Goal: Task Accomplishment & Management: Use online tool/utility

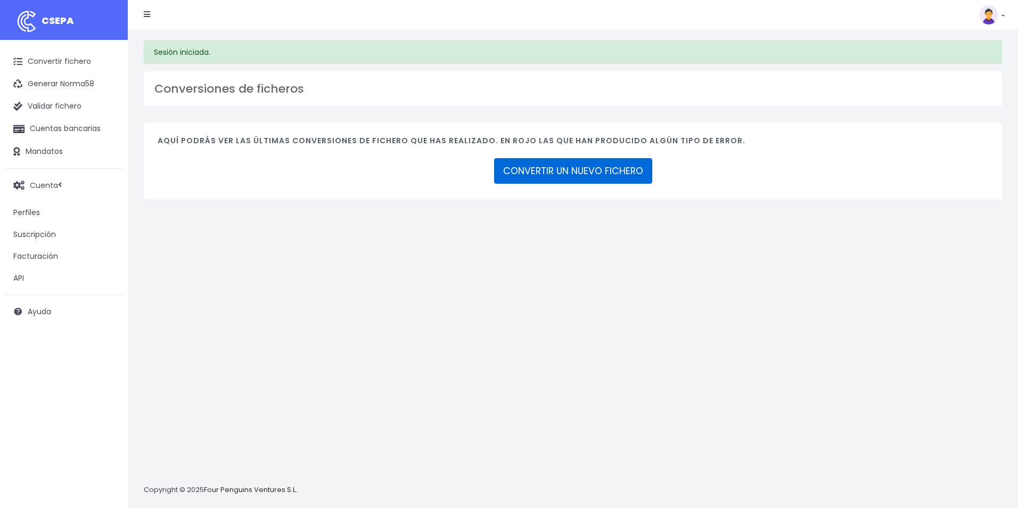
click at [540, 172] on link "CONVERTIR UN NUEVO FICHERO" at bounding box center [573, 171] width 158 height 26
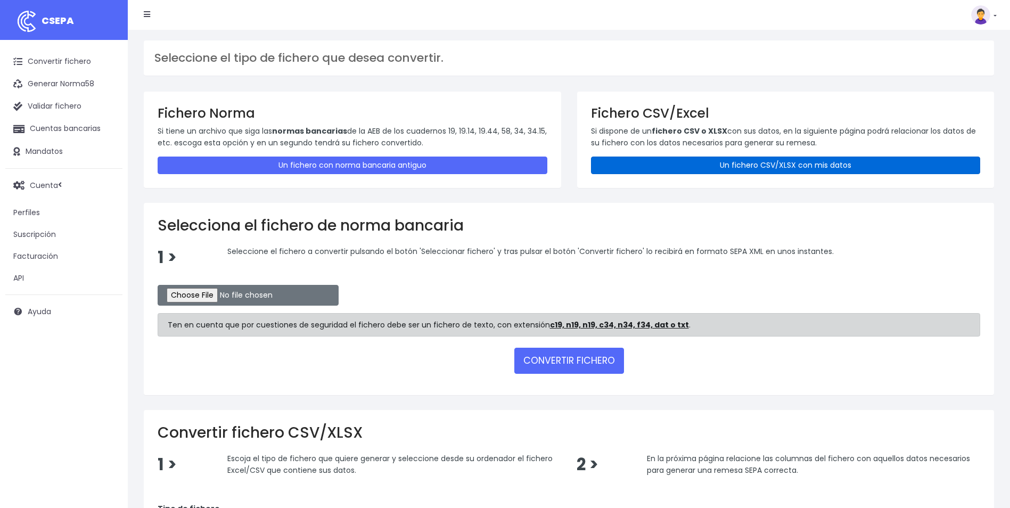
click at [734, 162] on link "Un fichero CSV/XLSX con mis datos" at bounding box center [786, 166] width 390 height 18
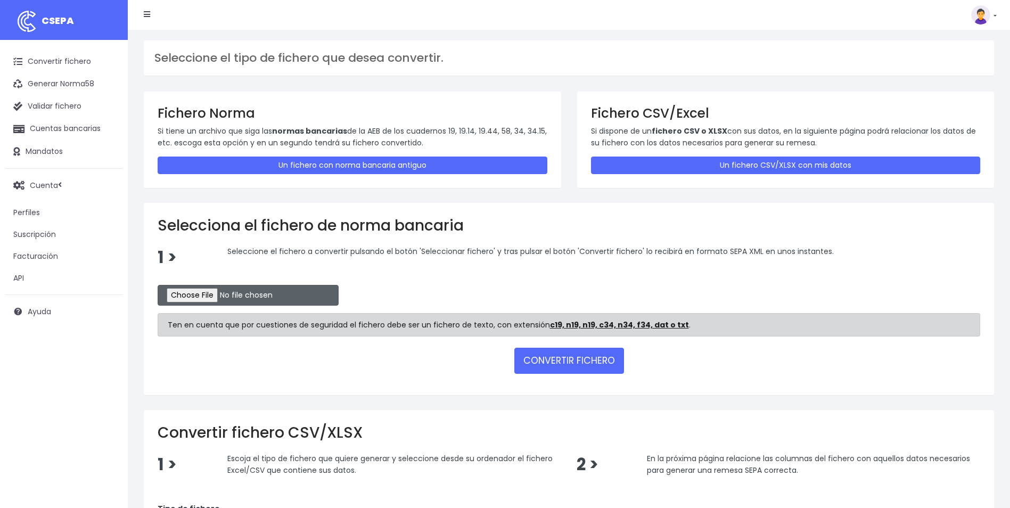
click at [219, 294] on input "file" at bounding box center [248, 295] width 181 height 21
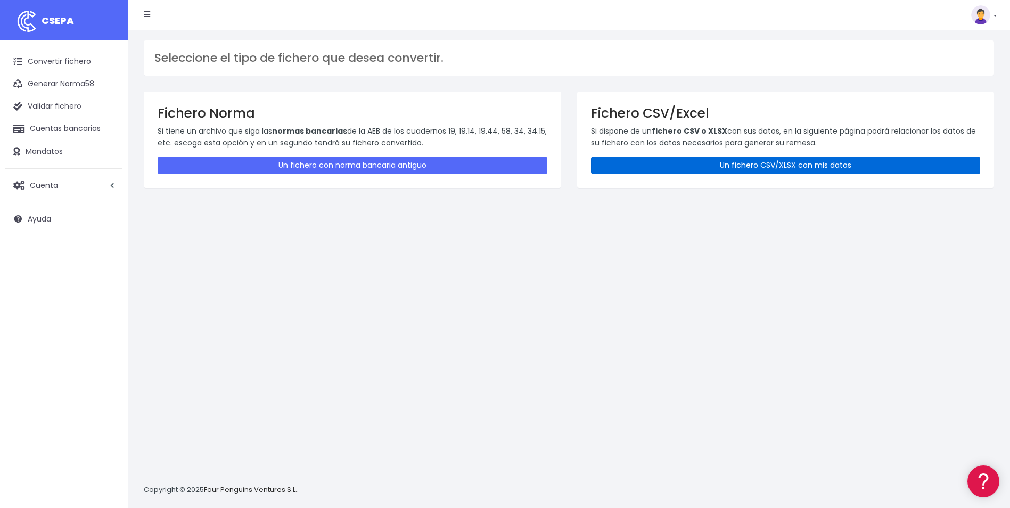
click at [713, 174] on link "Un fichero CSV/XLSX con mis datos" at bounding box center [786, 166] width 390 height 18
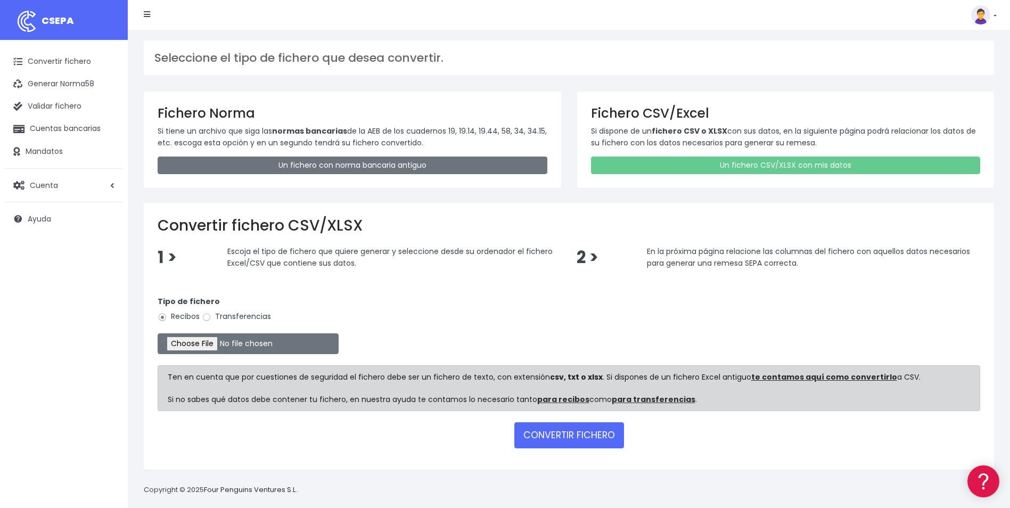
click at [252, 323] on div "Tipo de fichero Recibos Transferencias" at bounding box center [569, 311] width 823 height 30
click at [208, 323] on div "Tipo de fichero Recibos Transferencias" at bounding box center [569, 311] width 823 height 30
click at [206, 321] on input "Transferencias" at bounding box center [207, 318] width 10 height 10
radio input "true"
click at [202, 346] on input "file" at bounding box center [248, 343] width 181 height 21
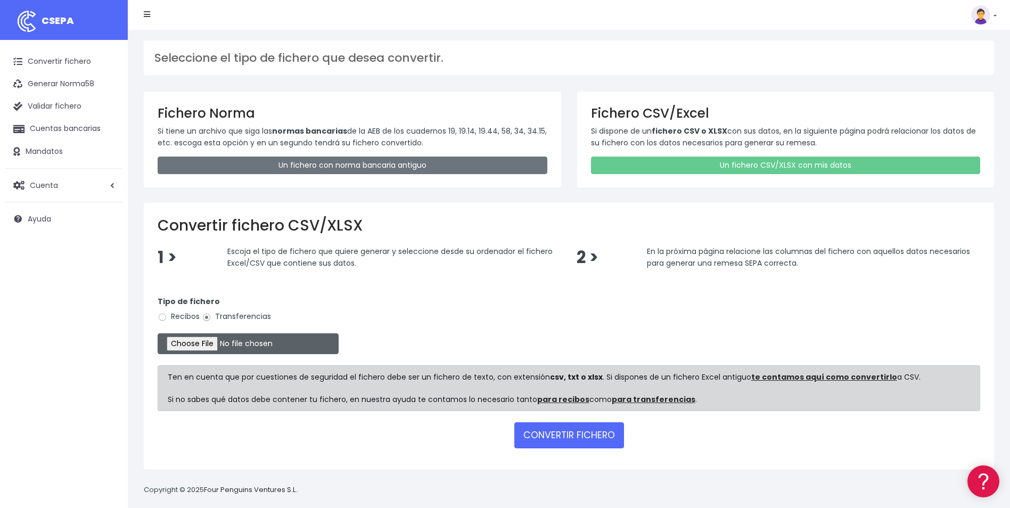
type input "C:\fakepath\Trasferencia Manual SEPA 09.10.2025_0534 ES 8.712 EUR.csv"
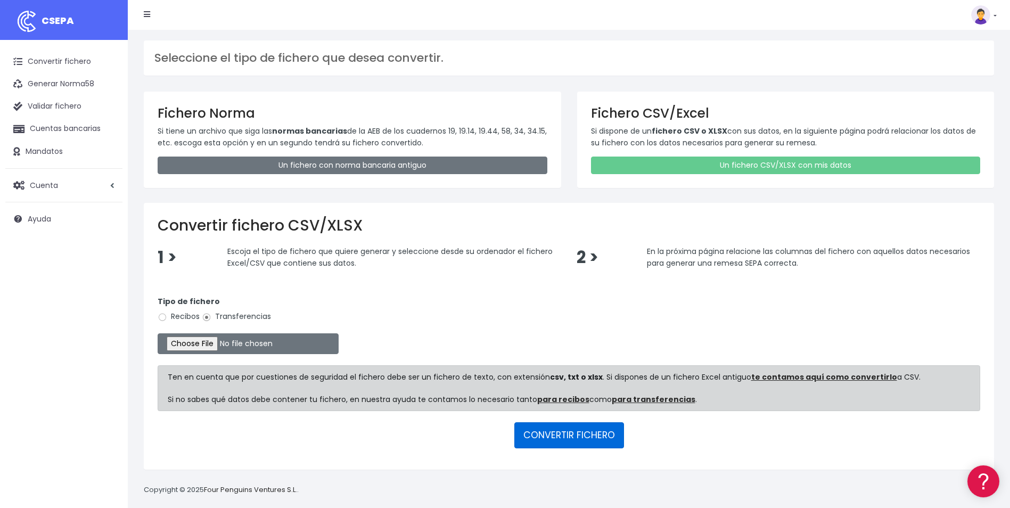
click at [568, 446] on button "CONVERTIR FICHERO" at bounding box center [570, 435] width 110 height 26
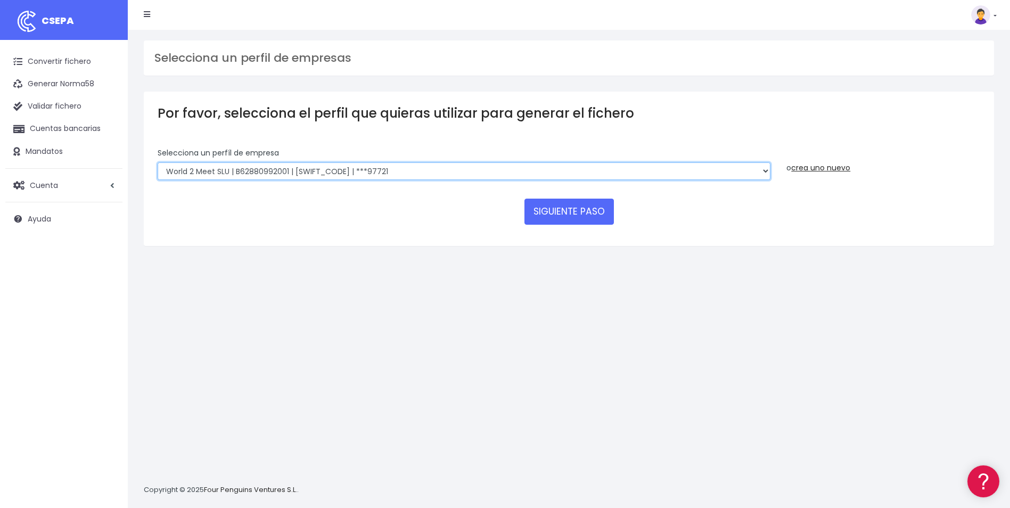
click at [276, 175] on select "World 2 Meet SLU | B62880992001 | BSABESBBXXX | ***97721 WORLD2MEET,S.L.U | B62…" at bounding box center [464, 171] width 613 height 18
select select "563"
click at [158, 162] on select "World 2 Meet SLU | B62880992001 | BSABESBBXXX | ***97721 WORLD2MEET,S.L.U | B62…" at bounding box center [464, 171] width 613 height 18
click at [597, 215] on button "SIGUIENTE PASO" at bounding box center [569, 212] width 89 height 26
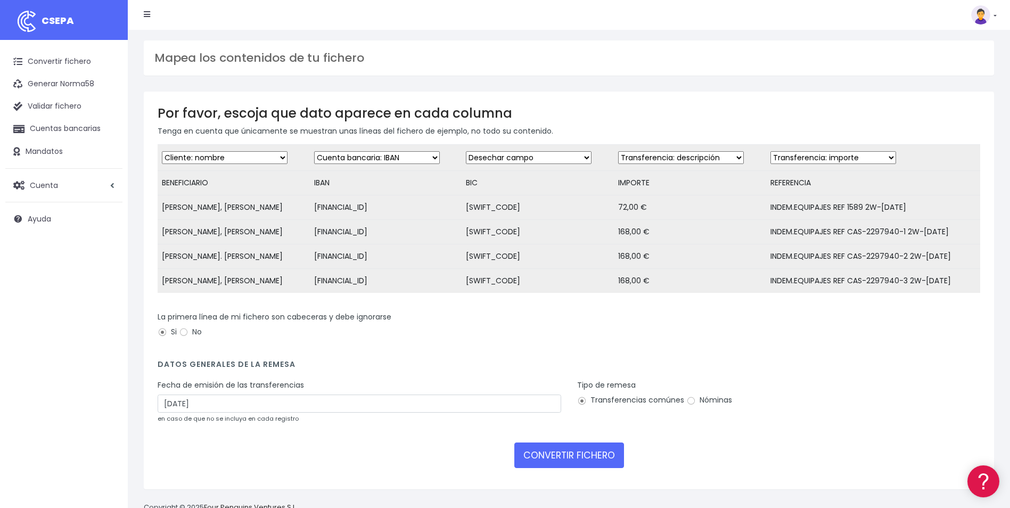
drag, startPoint x: 558, startPoint y: 156, endPoint x: 558, endPoint y: 165, distance: 9.6
click at [558, 156] on select "Desechar campo Cliente: nombre Cliente: DNI Cliente: Email Cliente: referencia …" at bounding box center [529, 157] width 126 height 13
select select "bic"
click at [471, 151] on select "Desechar campo Cliente: nombre Cliente: DNI Cliente: Email Cliente: referencia …" at bounding box center [529, 157] width 126 height 13
click at [681, 154] on select "Desechar campo Cliente: nombre Cliente: DNI Cliente: Email Cliente: referencia …" at bounding box center [681, 157] width 126 height 13
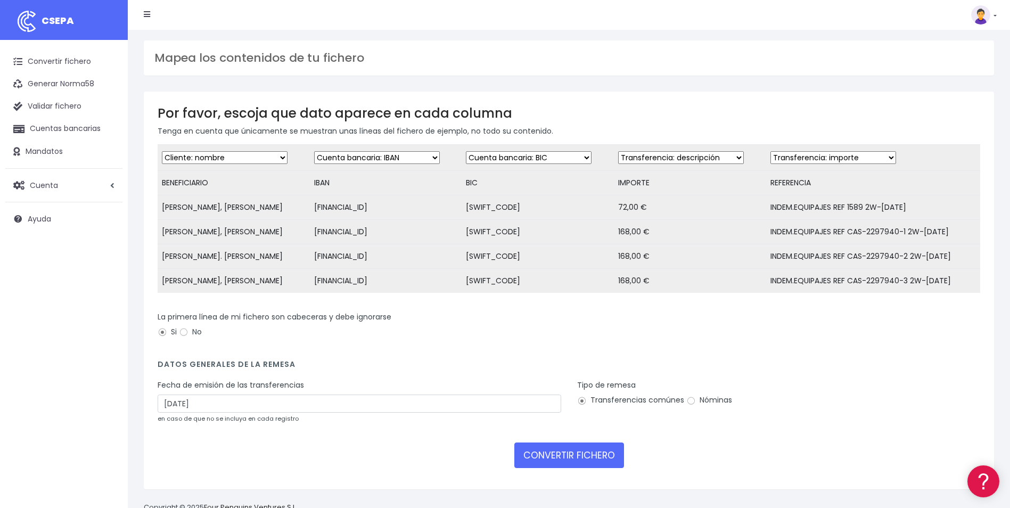
select select "amount"
click at [619, 151] on select "Desechar campo Cliente: nombre Cliente: DNI Cliente: Email Cliente: referencia …" at bounding box center [681, 157] width 126 height 13
click at [804, 161] on select "Desechar campo Cliente: nombre Cliente: DNI Cliente: Email Cliente: referencia …" at bounding box center [834, 157] width 126 height 13
select select "description"
click at [771, 151] on select "Desechar campo Cliente: nombre Cliente: DNI Cliente: Email Cliente: referencia …" at bounding box center [834, 157] width 126 height 13
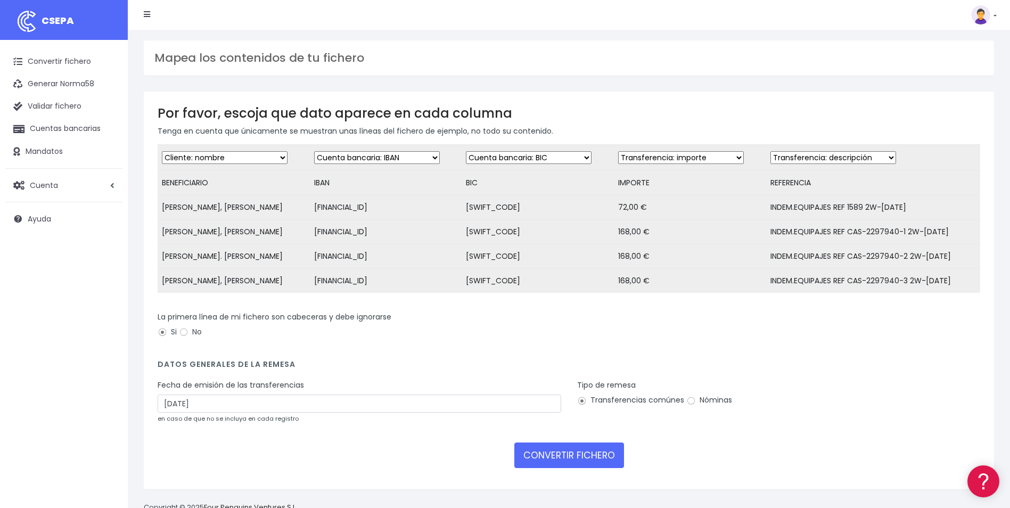
click at [392, 398] on div "Fecha de emisión de las transferencias 11/10/2025 en caso de que no se incluya …" at bounding box center [360, 402] width 404 height 44
click at [392, 405] on input "11/10/2025" at bounding box center [360, 404] width 404 height 18
click at [222, 488] on td "9" at bounding box center [216, 485] width 16 height 16
type input "09/10/2025"
click at [545, 468] on button "CONVERTIR FICHERO" at bounding box center [570, 456] width 110 height 26
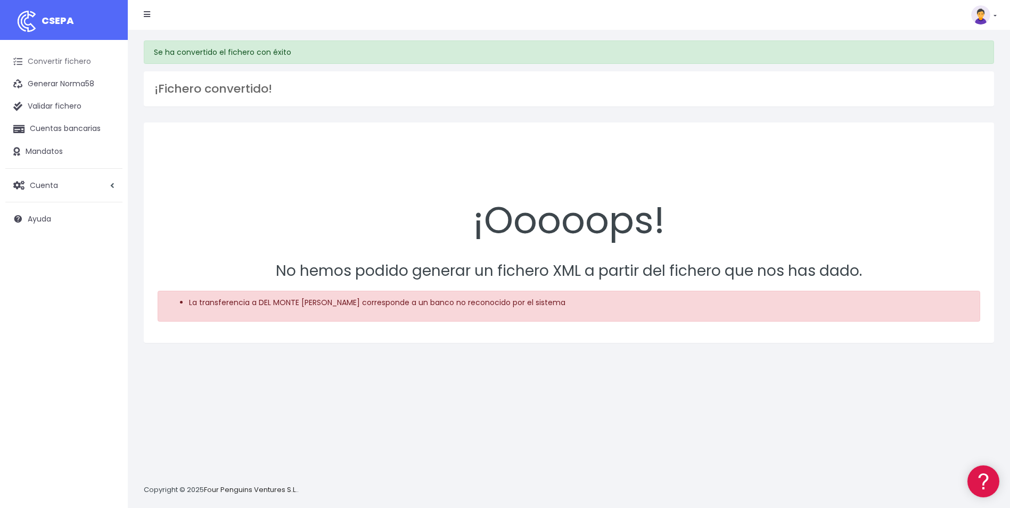
click at [52, 64] on link "Convertir fichero" at bounding box center [63, 62] width 117 height 22
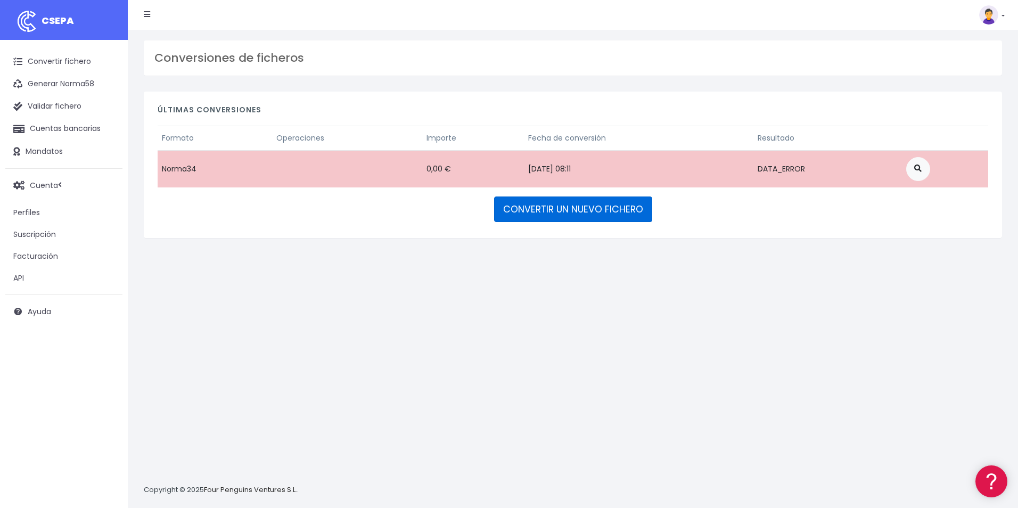
click at [596, 205] on link "CONVERTIR UN NUEVO FICHERO" at bounding box center [573, 210] width 158 height 26
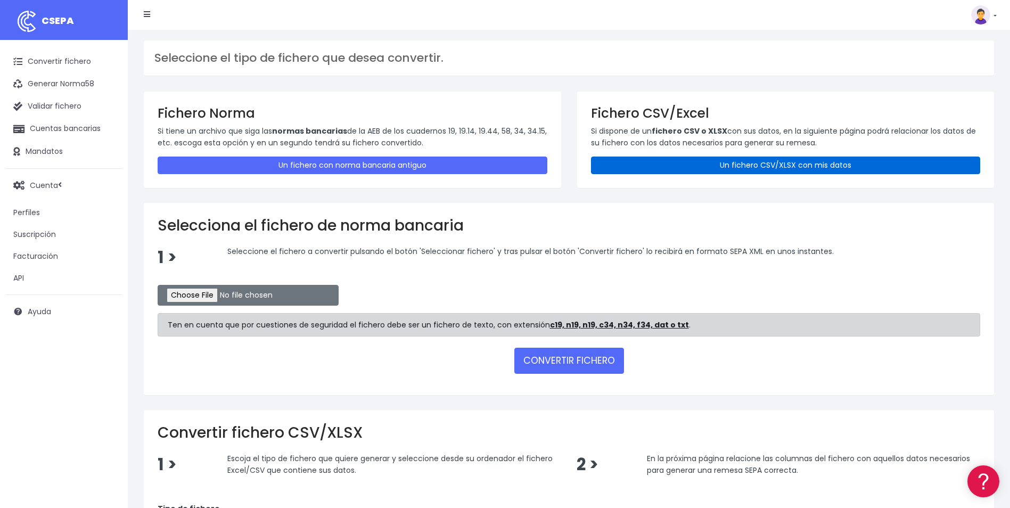
click at [683, 159] on link "Un fichero CSV/XLSX con mis datos" at bounding box center [786, 166] width 390 height 18
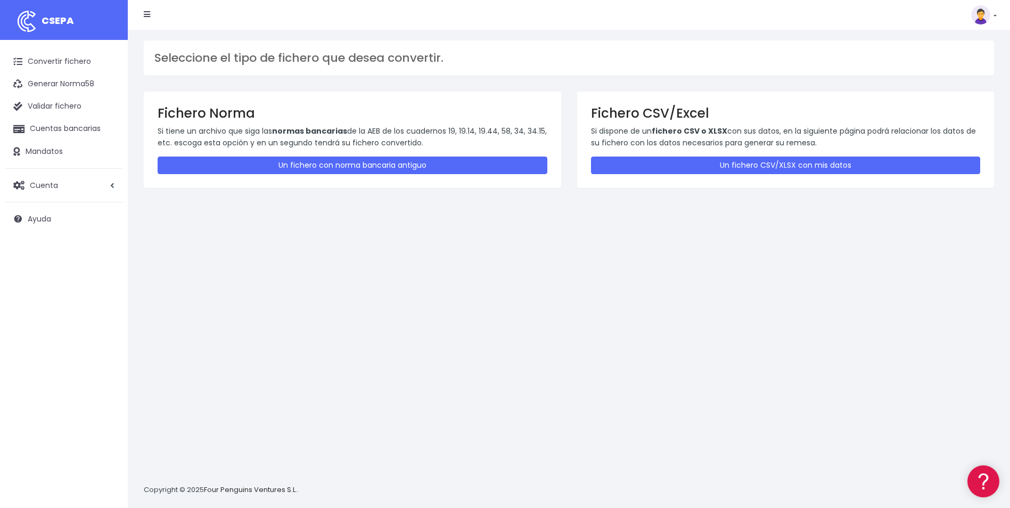
click at [206, 296] on div "Seleccione el tipo de fichero que desea convertir. Fichero Norma Si tiene un ar…" at bounding box center [569, 269] width 883 height 478
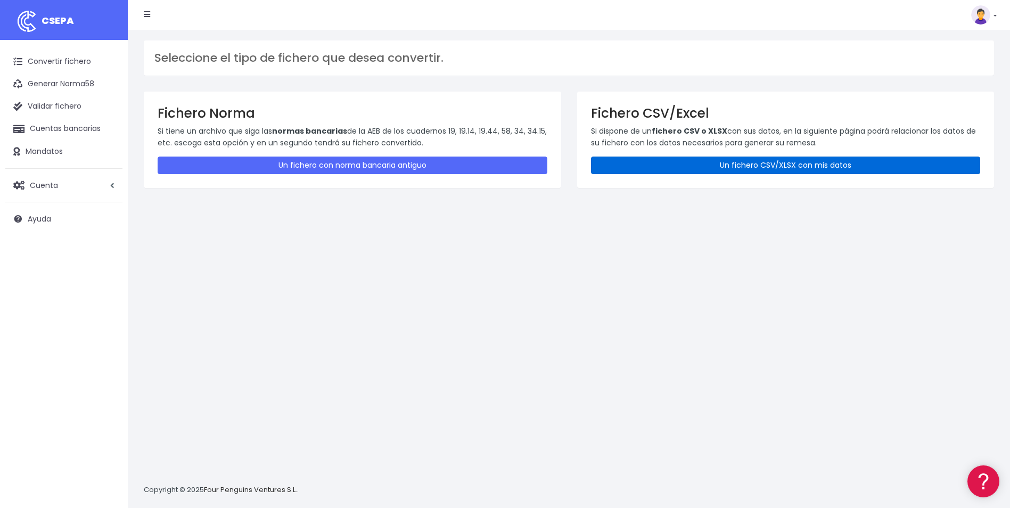
click at [751, 174] on link "Un fichero CSV/XLSX con mis datos" at bounding box center [786, 166] width 390 height 18
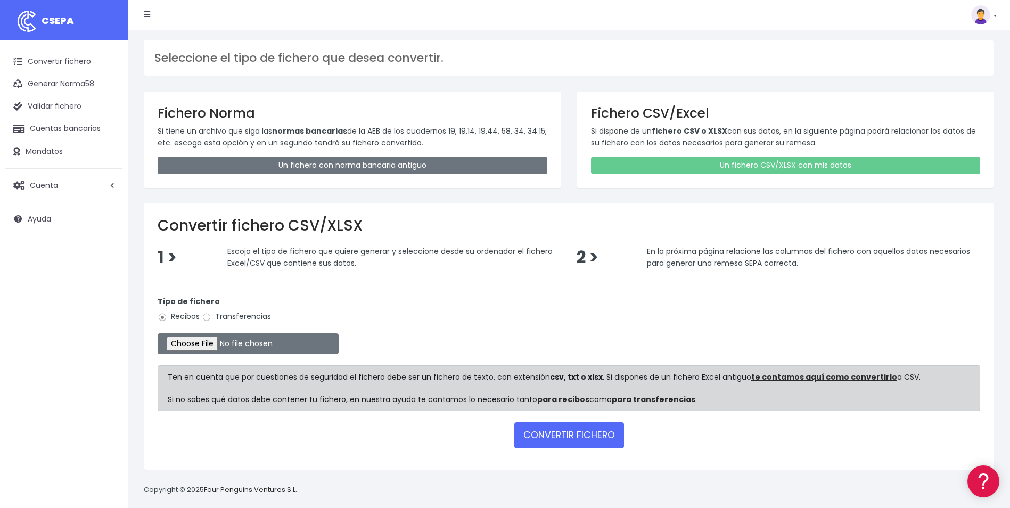
click at [208, 316] on input "Transferencias" at bounding box center [207, 318] width 10 height 10
radio input "true"
click at [192, 349] on input "file" at bounding box center [248, 343] width 181 height 21
type input "C:\fakepath\Trasferencia Manual SEPA 09.10.2025_0534 ES 8.712 EUR.csv"
click at [593, 435] on button "CONVERTIR FICHERO" at bounding box center [570, 435] width 110 height 26
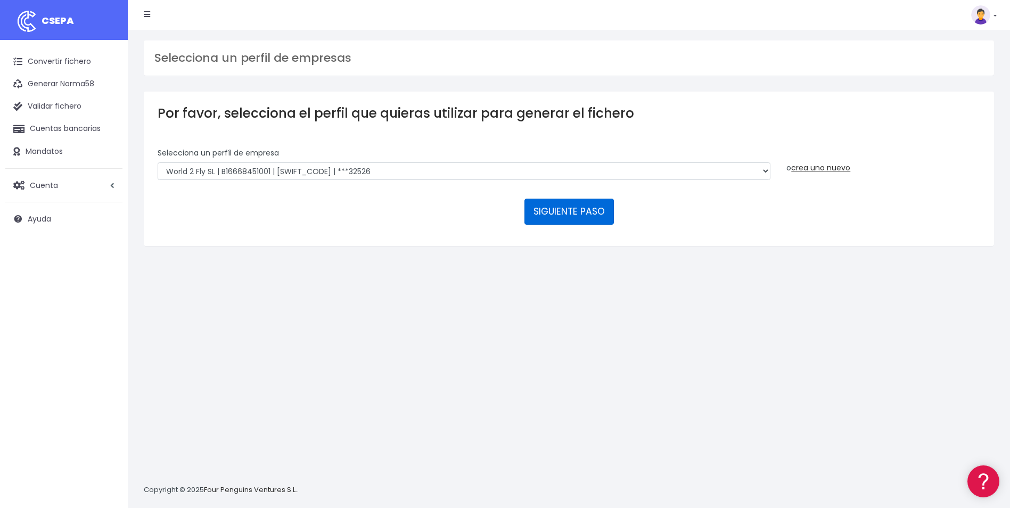
click at [549, 205] on button "SIGUIENTE PASO" at bounding box center [569, 212] width 89 height 26
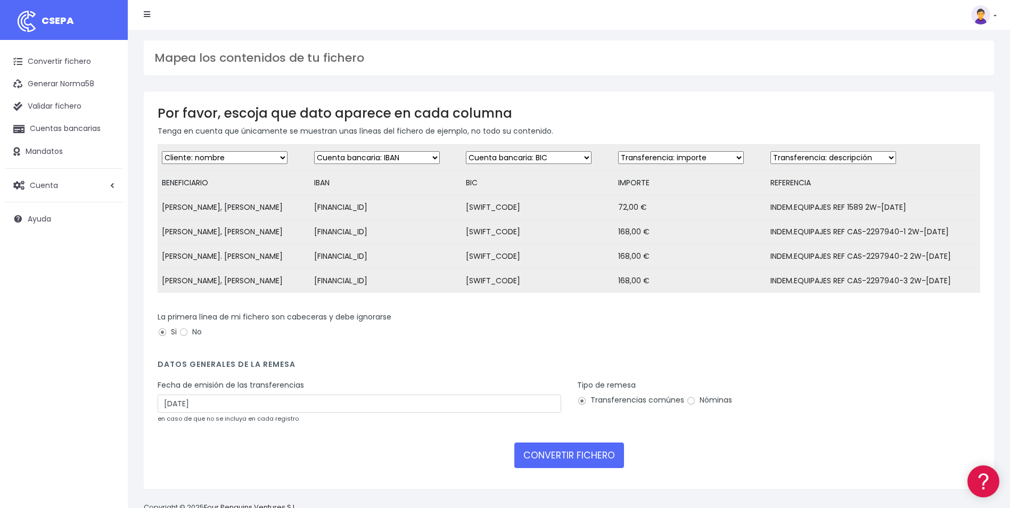
click at [882, 154] on select "Desechar campo Cliente: nombre Cliente: DNI Cliente: Email Cliente: referencia …" at bounding box center [834, 157] width 126 height 13
click at [771, 151] on select "Desechar campo Cliente: nombre Cliente: DNI Cliente: Email Cliente: referencia …" at bounding box center [834, 157] width 126 height 13
click at [387, 411] on input "11/10/2025" at bounding box center [360, 404] width 404 height 18
click at [209, 483] on td "9" at bounding box center [216, 485] width 16 height 16
type input "09/10/2025"
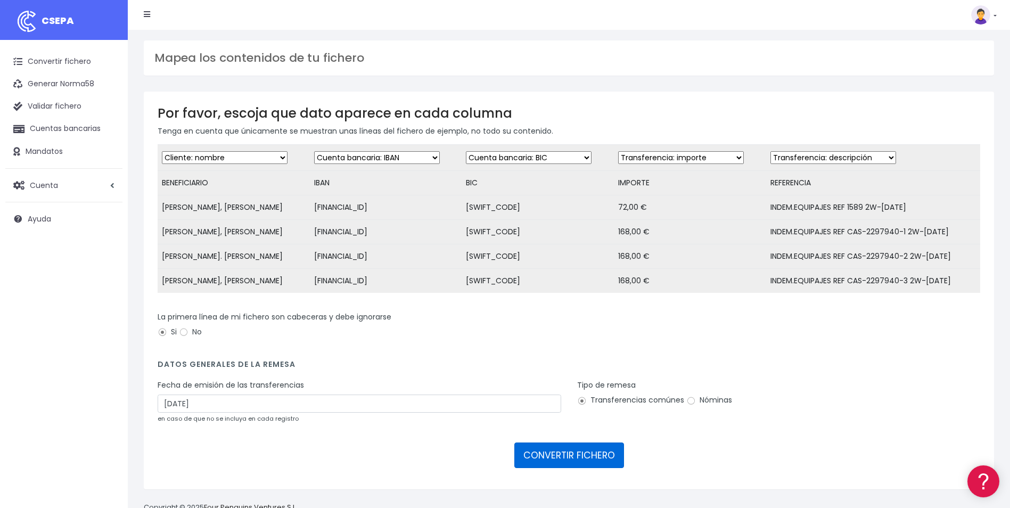
click at [543, 464] on button "CONVERTIR FICHERO" at bounding box center [570, 456] width 110 height 26
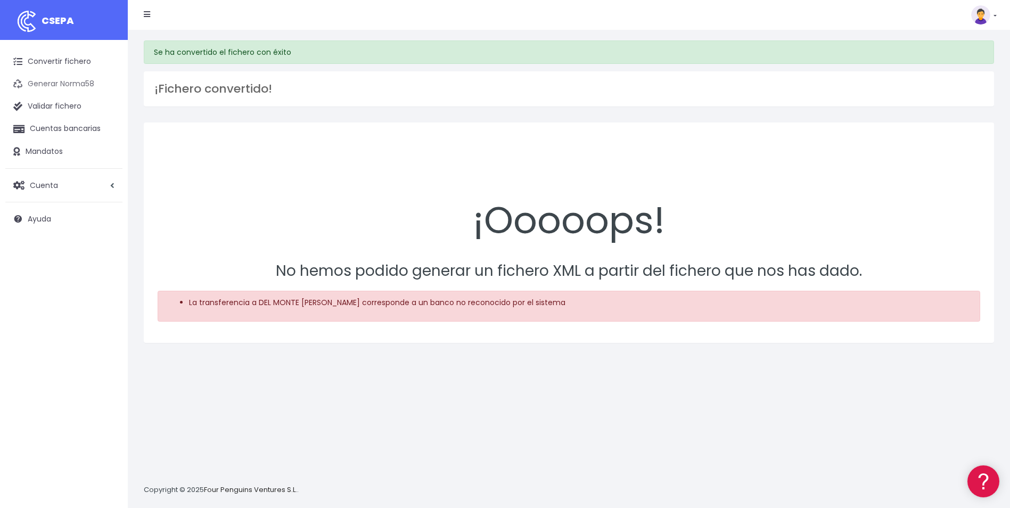
drag, startPoint x: 88, startPoint y: 68, endPoint x: 95, endPoint y: 76, distance: 10.6
click at [87, 68] on link "Convertir fichero" at bounding box center [63, 62] width 117 height 22
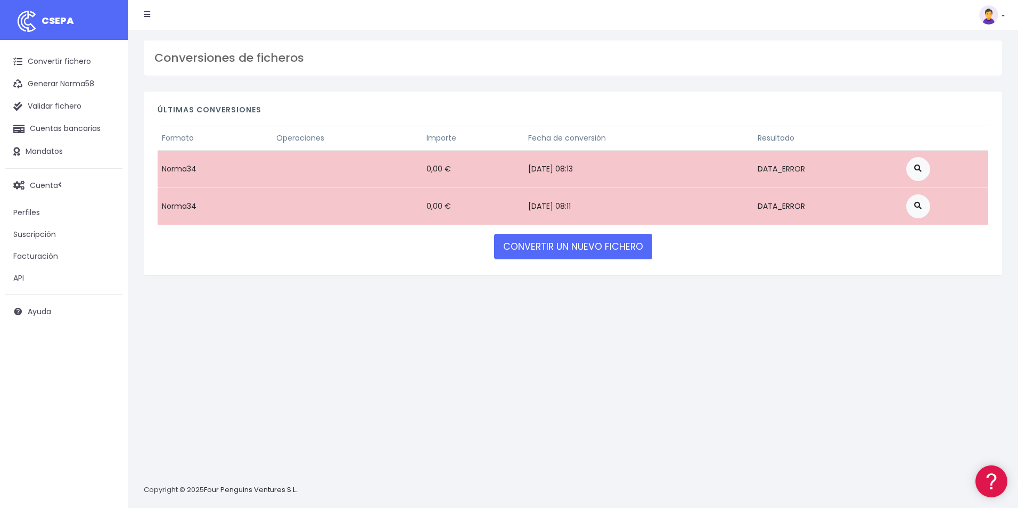
click at [596, 260] on div "CONVERTIR UN NUEVO FICHERO" at bounding box center [573, 246] width 158 height 29
click at [599, 252] on link "CONVERTIR UN NUEVO FICHERO" at bounding box center [573, 247] width 158 height 26
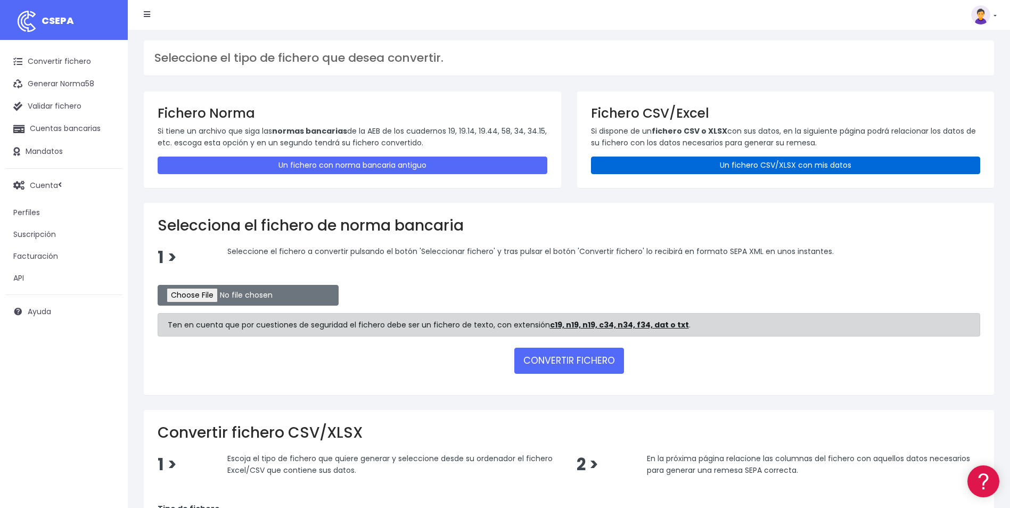
click at [690, 159] on link "Un fichero CSV/XLSX con mis datos" at bounding box center [786, 166] width 390 height 18
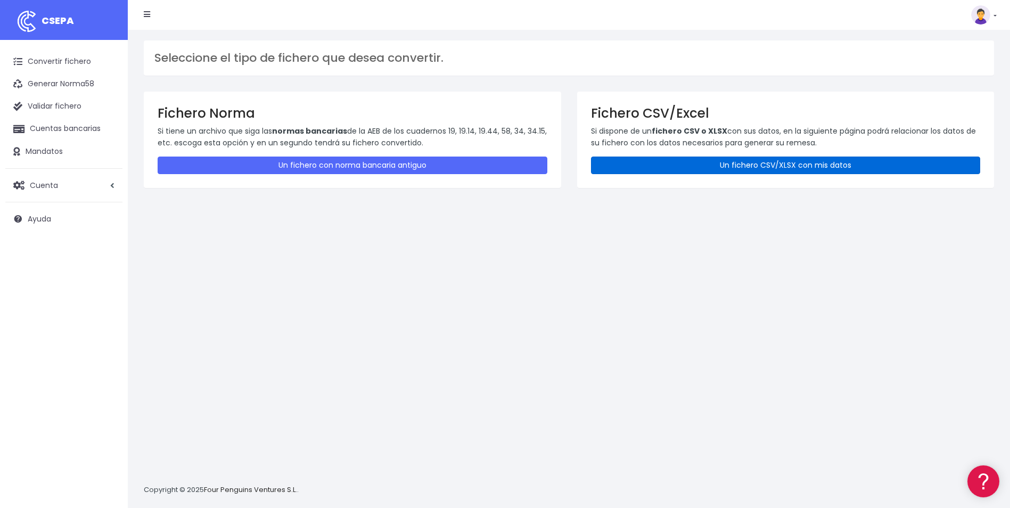
click at [682, 163] on link "Un fichero CSV/XLSX con mis datos" at bounding box center [786, 166] width 390 height 18
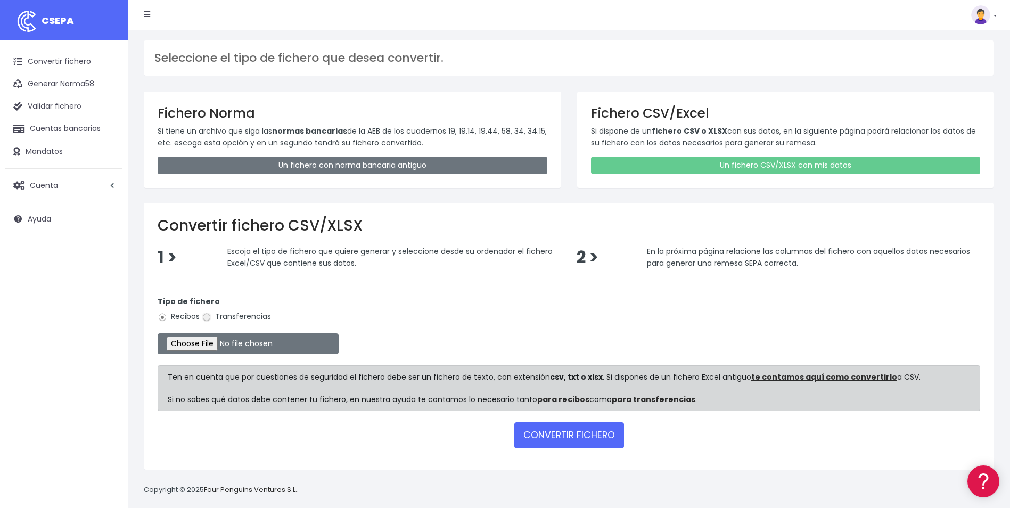
click at [211, 317] on input "Transferencias" at bounding box center [207, 318] width 10 height 10
radio input "true"
click at [205, 340] on input "file" at bounding box center [248, 343] width 181 height 21
type input "C:\fakepath\Trasferencia Manual SEPA 09.10.2025_0534 ES 8.712 EUR.csv"
click at [574, 427] on button "CONVERTIR FICHERO" at bounding box center [570, 435] width 110 height 26
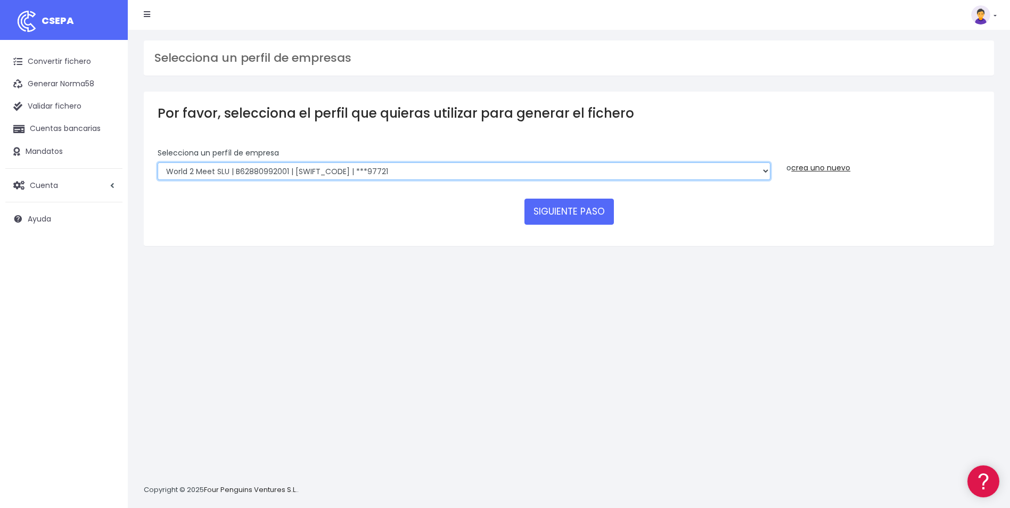
drag, startPoint x: 254, startPoint y: 172, endPoint x: 257, endPoint y: 179, distance: 7.6
click at [254, 172] on select "World 2 Meet SLU | B62880992001 | [SWIFT_CODE] | ***97721 WORLD2MEET,S.L.U | B6…" at bounding box center [464, 171] width 613 height 18
select select "563"
click at [158, 162] on select "World 2 Meet SLU | B62880992001 | [SWIFT_CODE] | ***97721 WORLD2MEET,S.L.U | B6…" at bounding box center [464, 171] width 613 height 18
click at [547, 219] on button "SIGUIENTE PASO" at bounding box center [569, 212] width 89 height 26
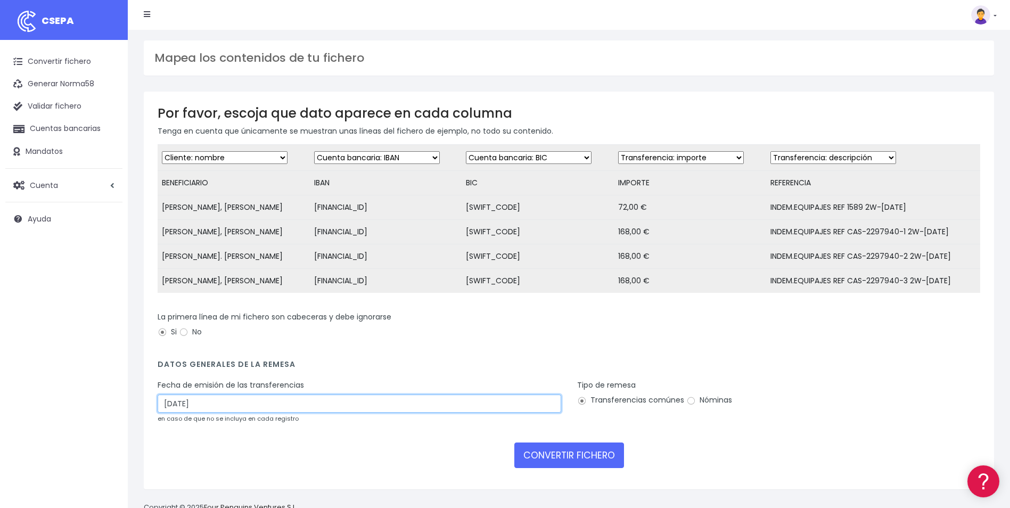
click at [343, 410] on input "11/10/2025" at bounding box center [360, 404] width 404 height 18
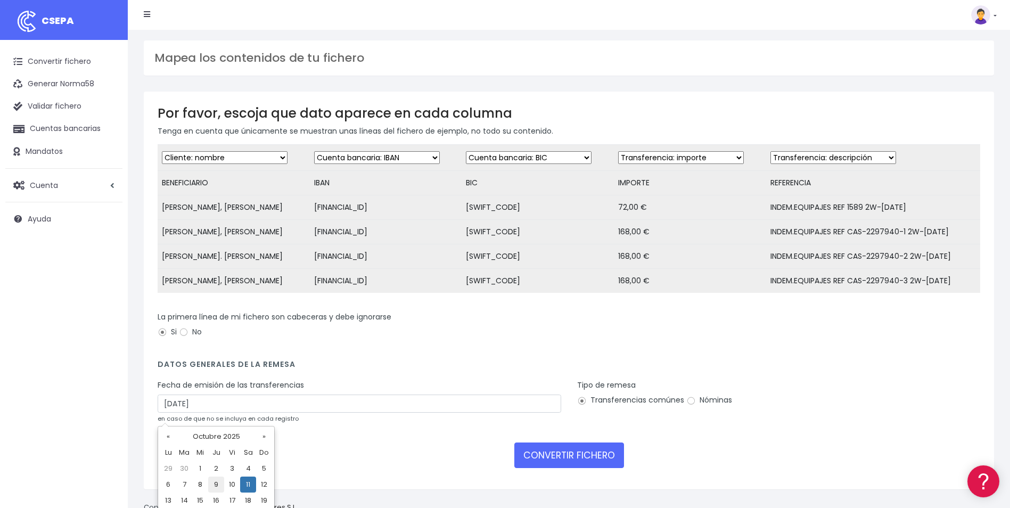
click at [215, 490] on td "9" at bounding box center [216, 485] width 16 height 16
type input "09/10/2025"
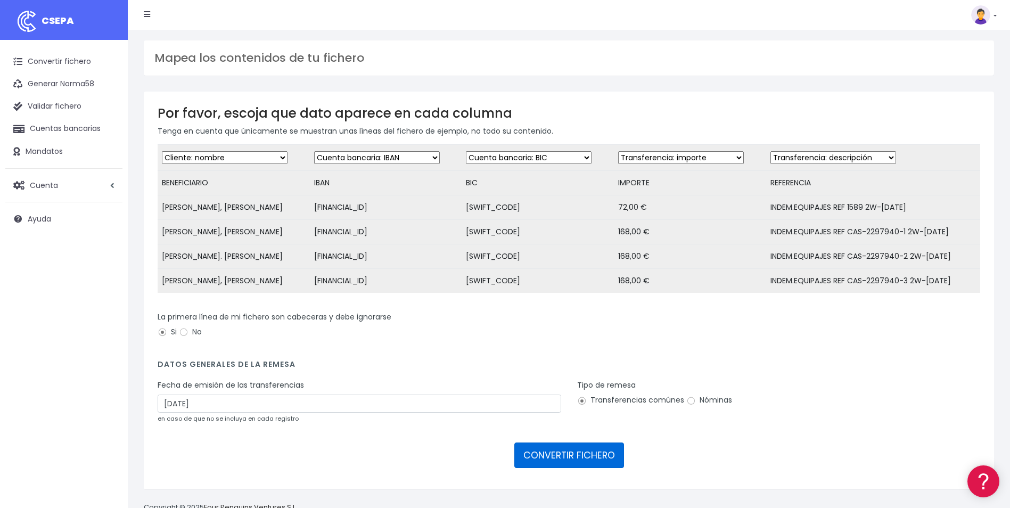
click at [579, 467] on button "CONVERTIR FICHERO" at bounding box center [570, 456] width 110 height 26
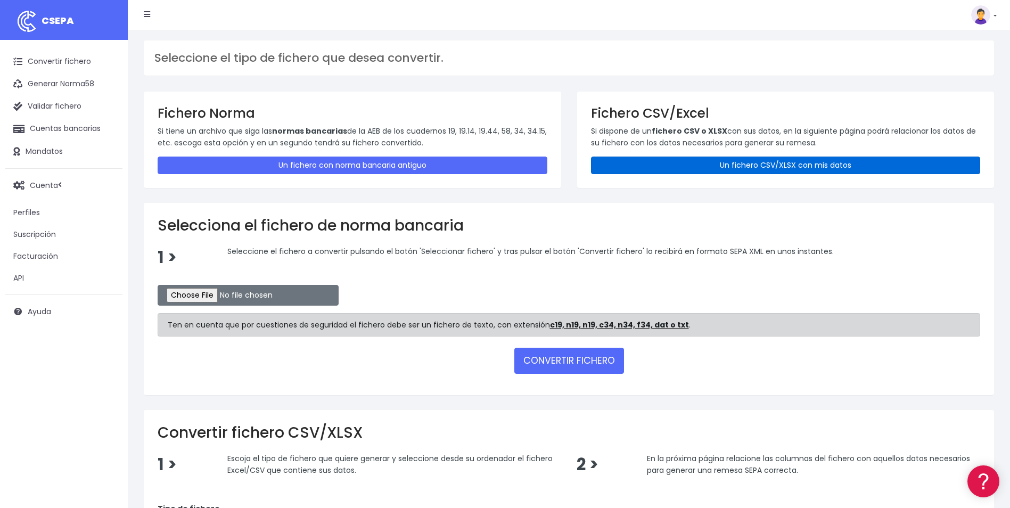
click at [663, 162] on link "Un fichero CSV/XLSX con mis datos" at bounding box center [786, 166] width 390 height 18
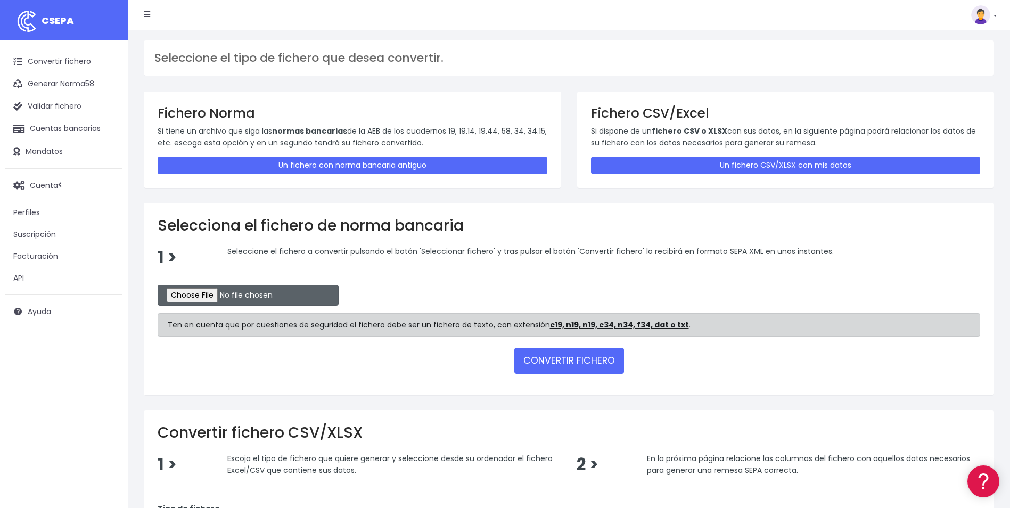
click at [209, 295] on input "file" at bounding box center [248, 295] width 181 height 21
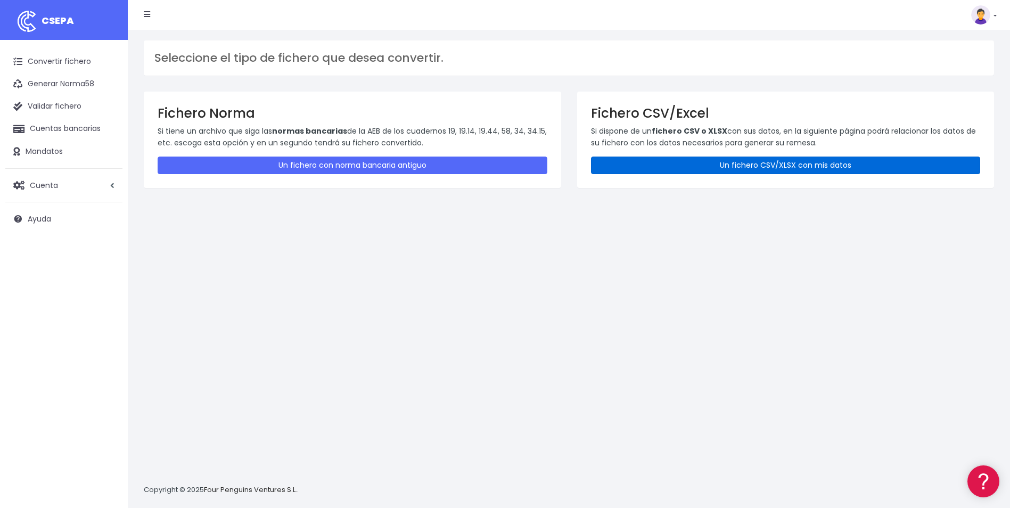
click at [645, 161] on link "Un fichero CSV/XLSX con mis datos" at bounding box center [786, 166] width 390 height 18
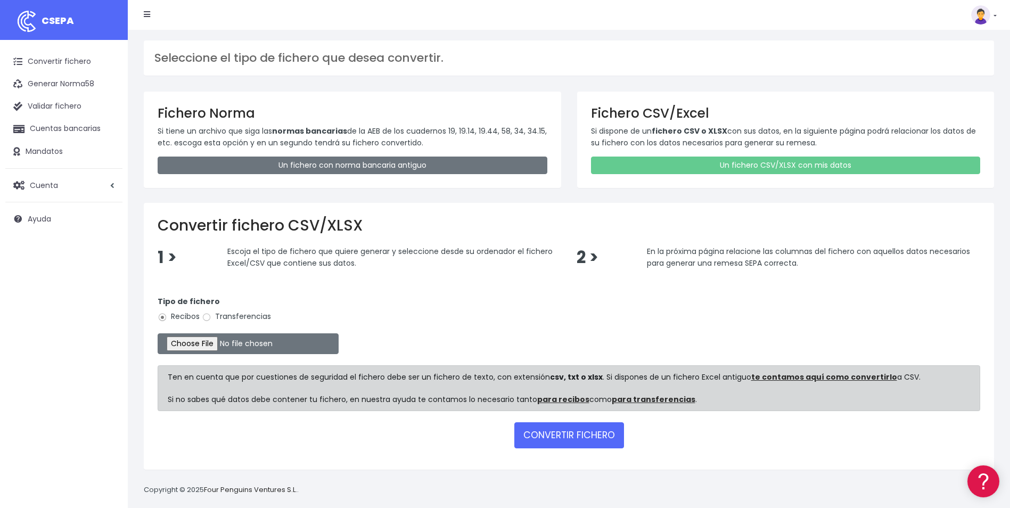
click at [215, 319] on label "Transferencias" at bounding box center [236, 316] width 69 height 11
click at [211, 319] on input "Transferencias" at bounding box center [207, 318] width 10 height 10
radio input "true"
click at [208, 341] on input "file" at bounding box center [248, 343] width 181 height 21
type input "C:\fakepath\Trasferencia Manual SEPA 09.10.2025_0534 ES 8.162 EUR.csv"
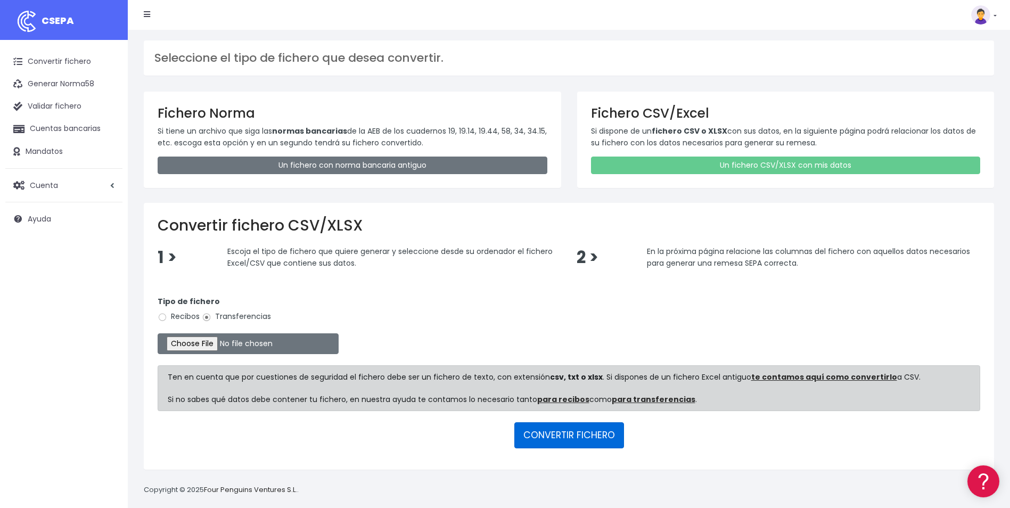
click at [525, 430] on button "CONVERTIR FICHERO" at bounding box center [570, 435] width 110 height 26
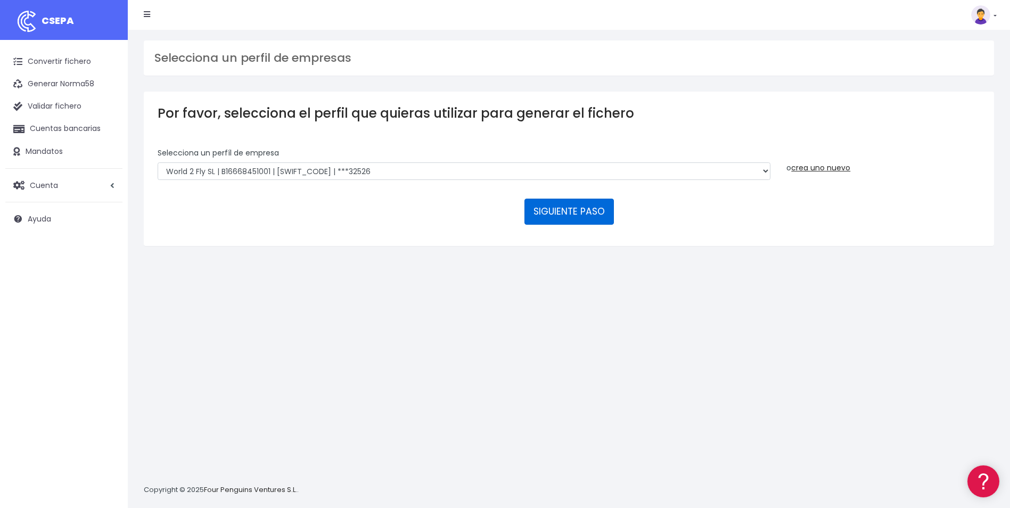
click at [570, 216] on button "SIGUIENTE PASO" at bounding box center [569, 212] width 89 height 26
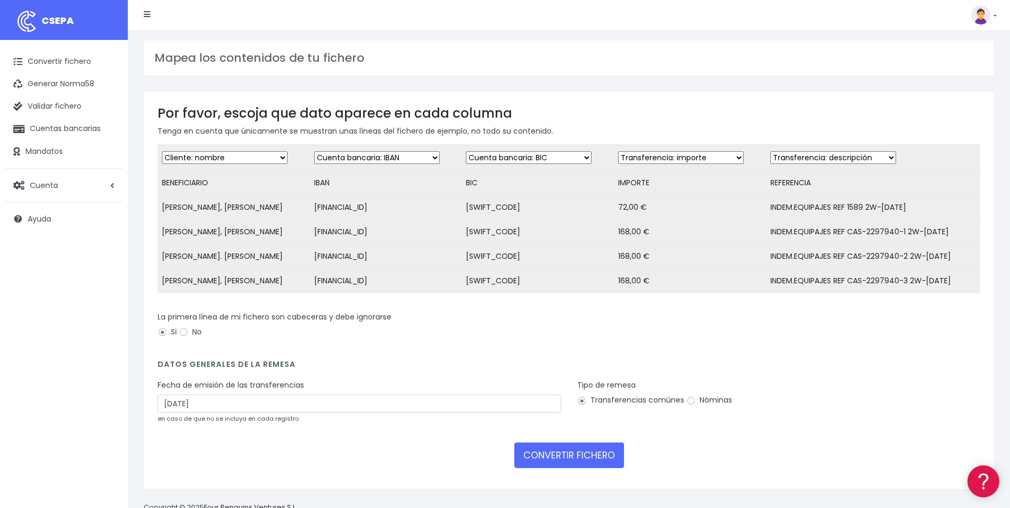
click at [814, 160] on select "Desechar campo Cliente: nombre Cliente: DNI Cliente: Email Cliente: referencia …" at bounding box center [834, 157] width 126 height 13
click at [771, 151] on select "Desechar campo Cliente: nombre Cliente: DNI Cliente: Email Cliente: referencia …" at bounding box center [834, 157] width 126 height 13
click at [399, 413] on input "[DATE]" at bounding box center [360, 404] width 404 height 18
click at [209, 487] on td "9" at bounding box center [216, 485] width 16 height 16
type input "[DATE]"
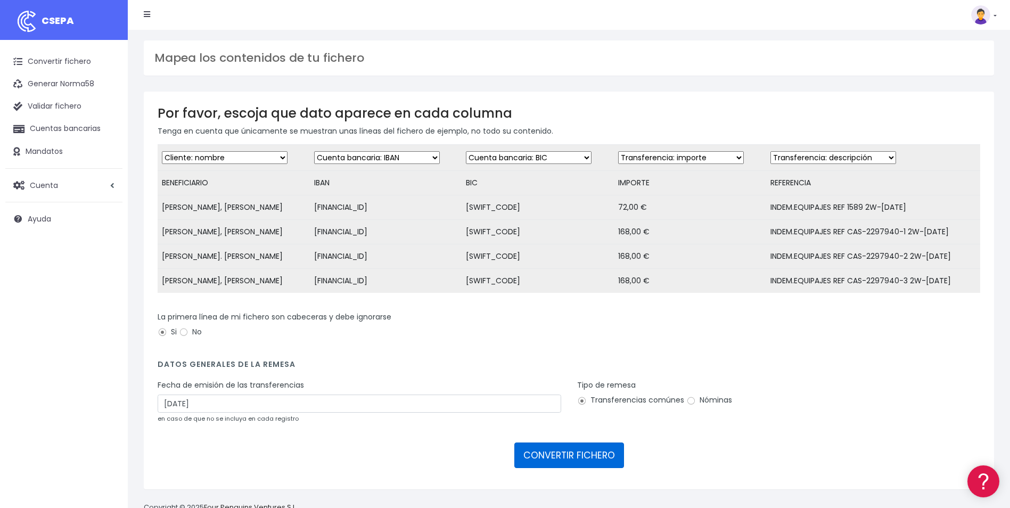
click at [598, 457] on button "CONVERTIR FICHERO" at bounding box center [570, 456] width 110 height 26
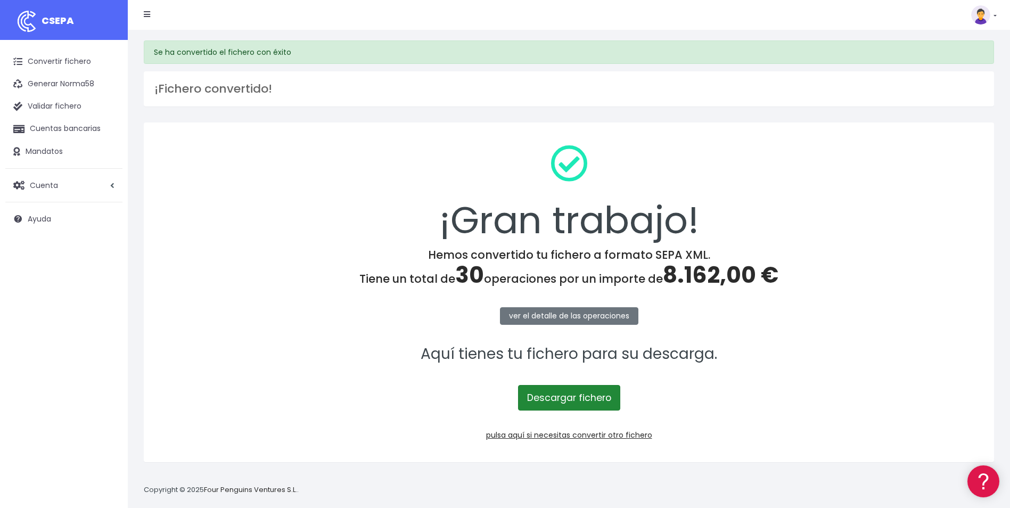
click at [549, 401] on link "Descargar fichero" at bounding box center [569, 398] width 102 height 26
click at [51, 64] on link "Convertir fichero" at bounding box center [63, 62] width 117 height 22
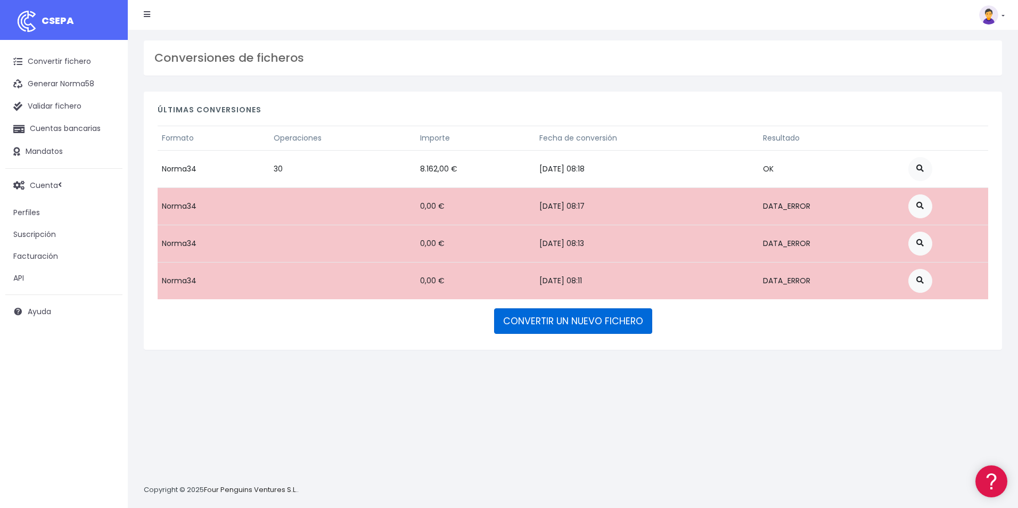
click at [526, 321] on link "CONVERTIR UN NUEVO FICHERO" at bounding box center [573, 321] width 158 height 26
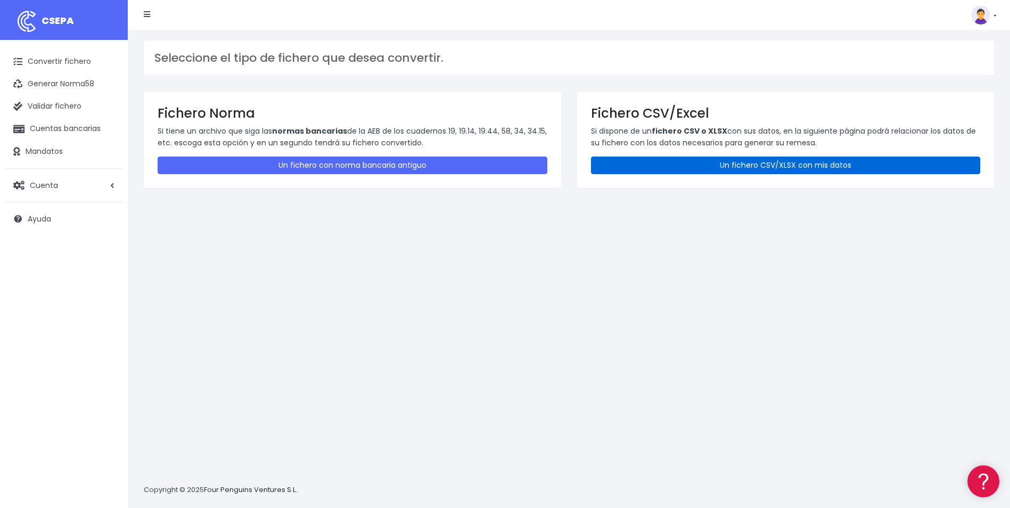
click at [712, 162] on link "Un fichero CSV/XLSX con mis datos" at bounding box center [786, 166] width 390 height 18
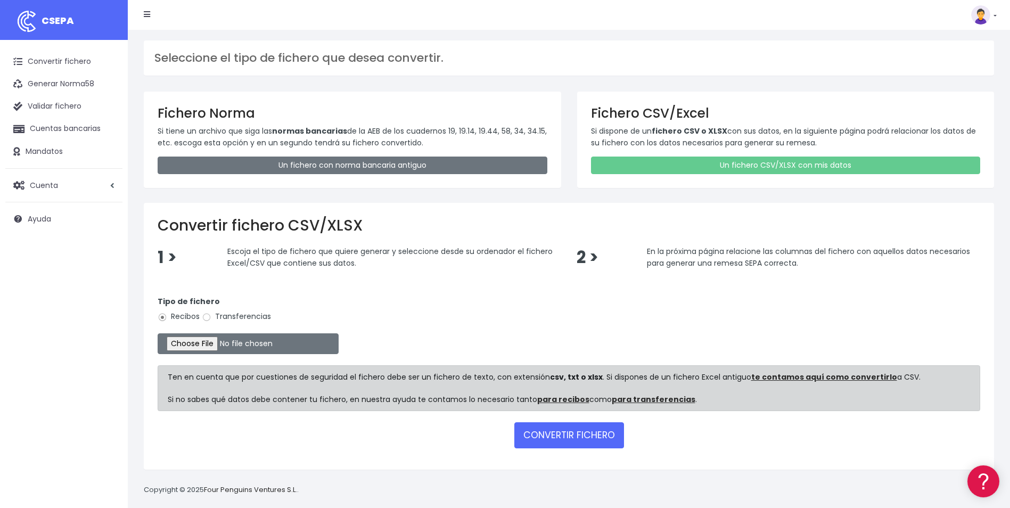
click at [213, 319] on label "Transferencias" at bounding box center [236, 316] width 69 height 11
click at [211, 319] on input "Transferencias" at bounding box center [207, 318] width 10 height 10
radio input "true"
click at [212, 343] on input "file" at bounding box center [248, 343] width 181 height 21
type input "C:\fakepath\Trasferencia Manual SEPA 09.10.2025_0534 ES 4.600 EUR.csv"
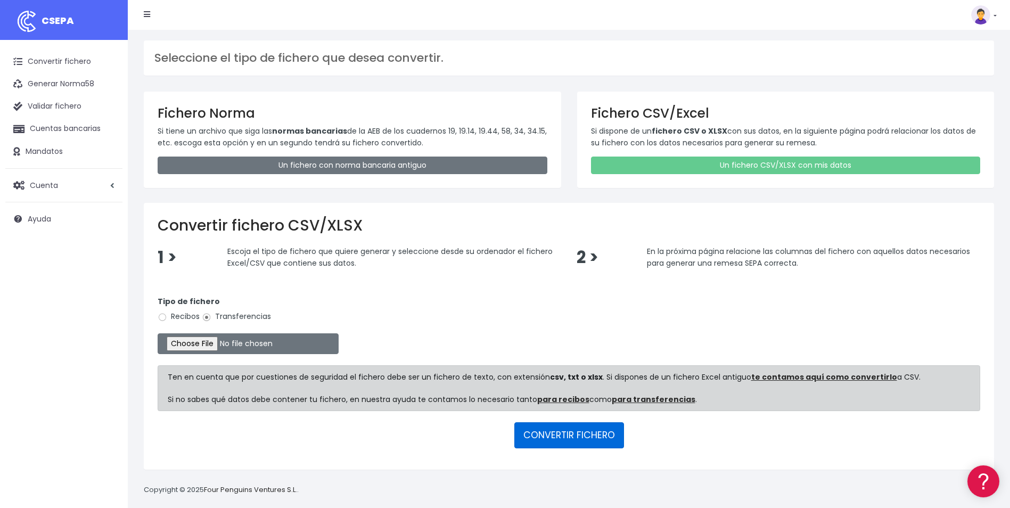
click at [571, 432] on button "CONVERTIR FICHERO" at bounding box center [570, 435] width 110 height 26
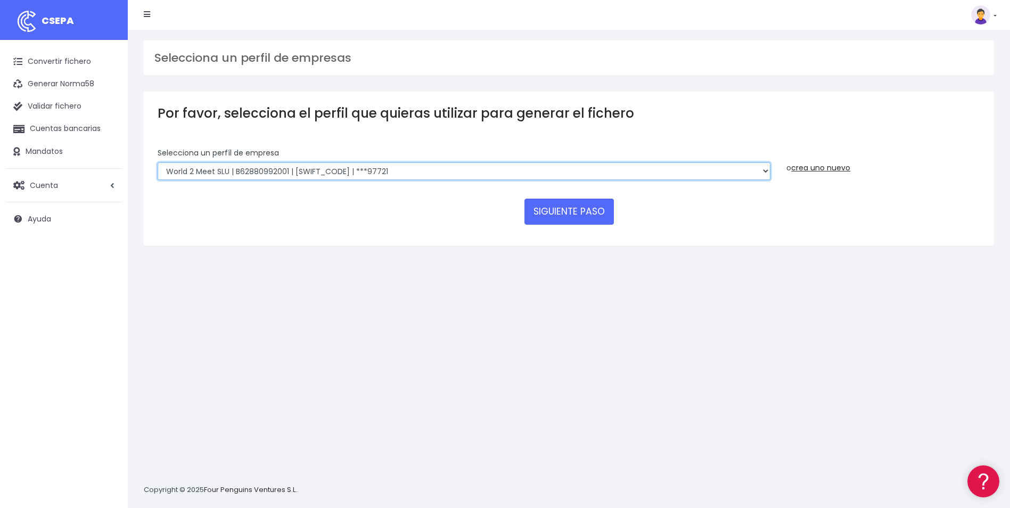
click at [369, 168] on select "World 2 Meet SLU | B62880992001 | BSABESBBXXX | ***97721 WORLD2MEET,S.L.U | B62…" at bounding box center [464, 171] width 613 height 18
select select "563"
click at [158, 162] on select "World 2 Meet SLU | B62880992001 | BSABESBBXXX | ***97721 WORLD2MEET,S.L.U | B62…" at bounding box center [464, 171] width 613 height 18
click at [574, 212] on button "SIGUIENTE PASO" at bounding box center [569, 212] width 89 height 26
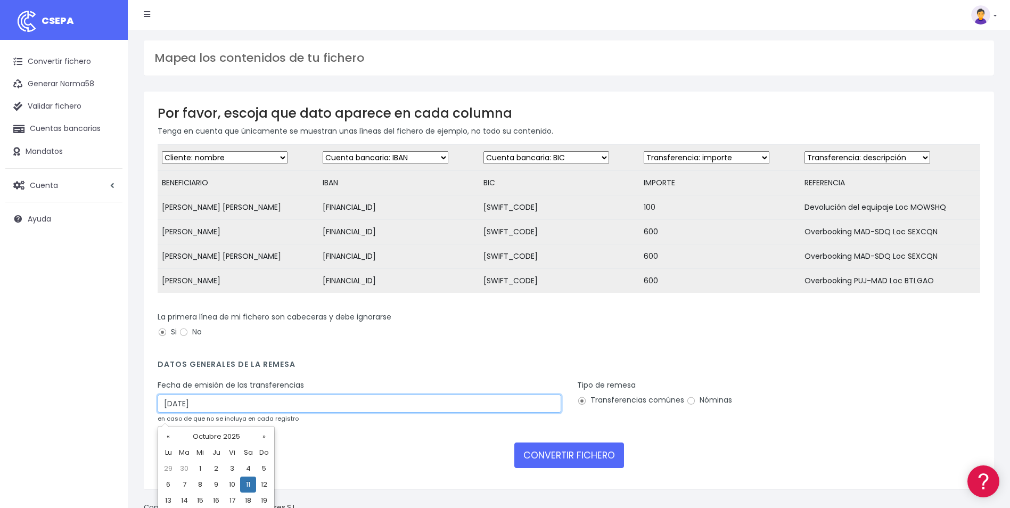
click at [235, 410] on input "[DATE]" at bounding box center [360, 404] width 404 height 18
click at [213, 486] on td "9" at bounding box center [216, 485] width 16 height 16
type input "[DATE]"
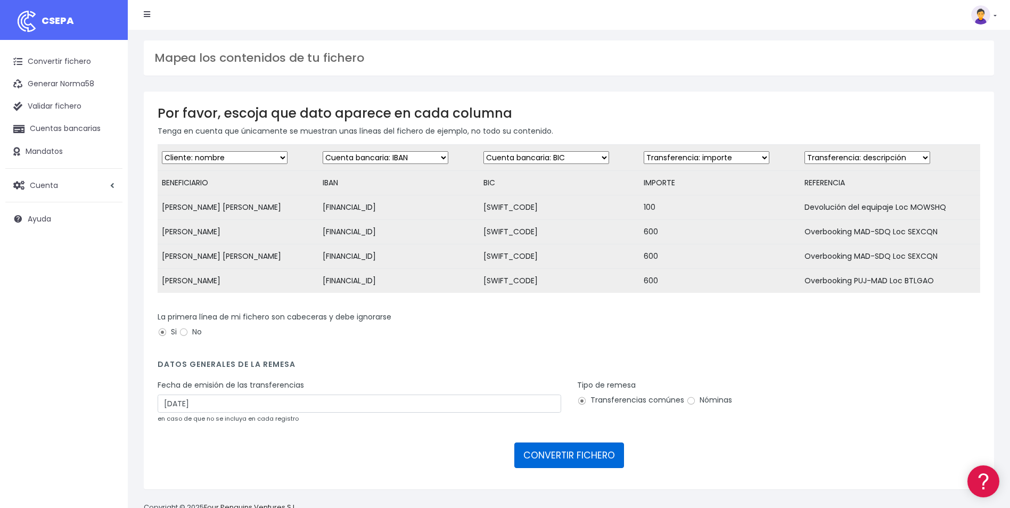
click at [576, 465] on button "CONVERTIR FICHERO" at bounding box center [570, 456] width 110 height 26
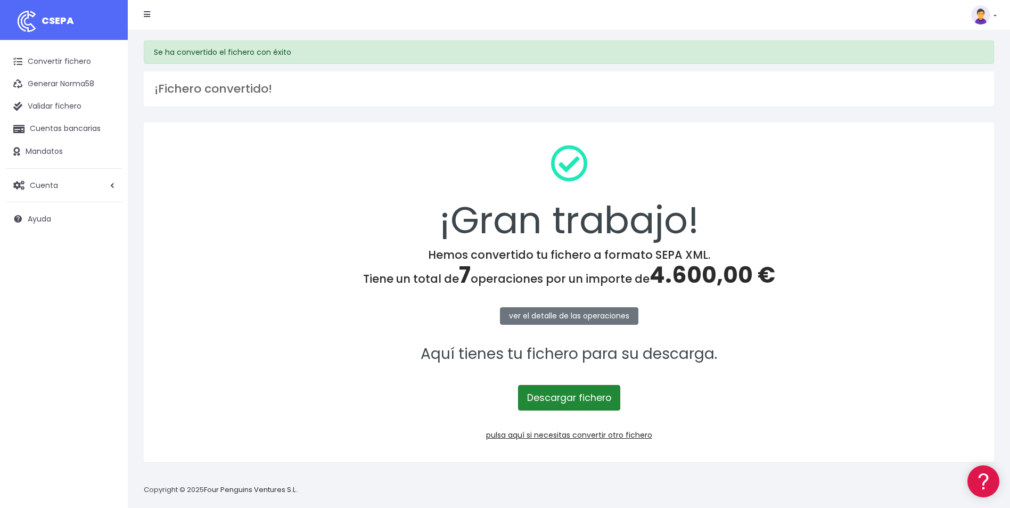
click at [567, 406] on link "Descargar fichero" at bounding box center [569, 398] width 102 height 26
click at [70, 68] on link "Convertir fichero" at bounding box center [63, 62] width 117 height 22
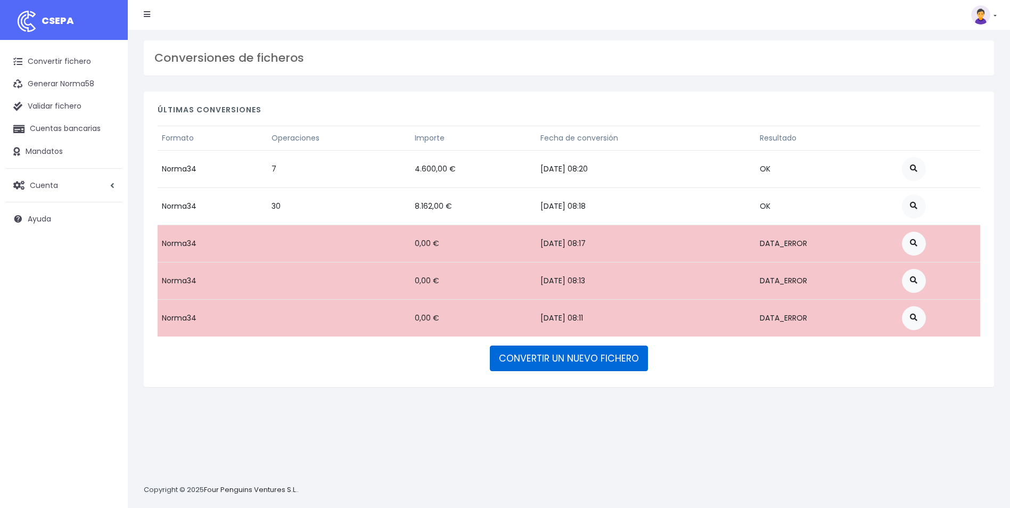
click at [525, 362] on link "CONVERTIR UN NUEVO FICHERO" at bounding box center [569, 359] width 158 height 26
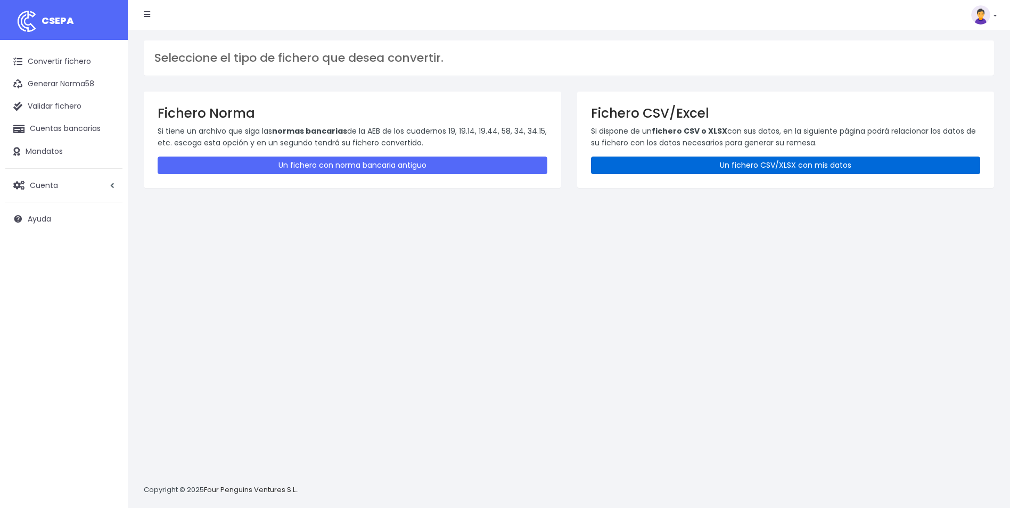
click at [686, 162] on link "Un fichero CSV/XLSX con mis datos" at bounding box center [786, 166] width 390 height 18
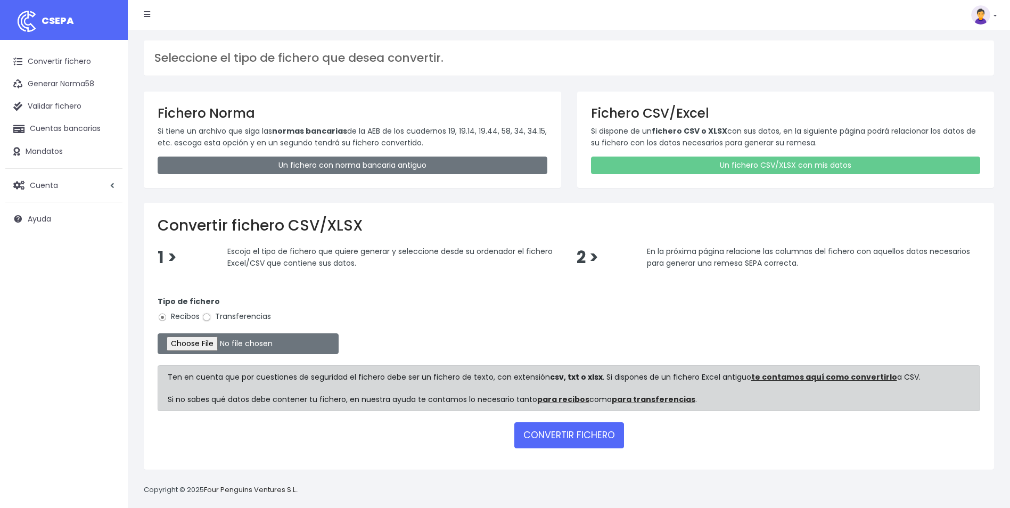
click at [209, 319] on input "Transferencias" at bounding box center [207, 318] width 10 height 10
radio input "true"
click at [208, 346] on input "file" at bounding box center [248, 343] width 181 height 21
click at [63, 52] on link "Convertir fichero" at bounding box center [63, 62] width 117 height 22
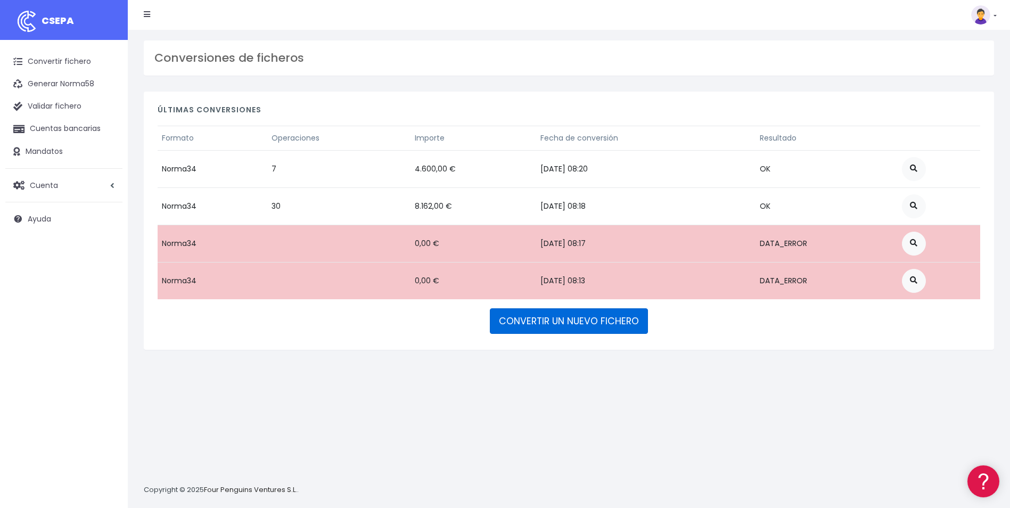
click at [550, 322] on link "CONVERTIR UN NUEVO FICHERO" at bounding box center [569, 321] width 158 height 26
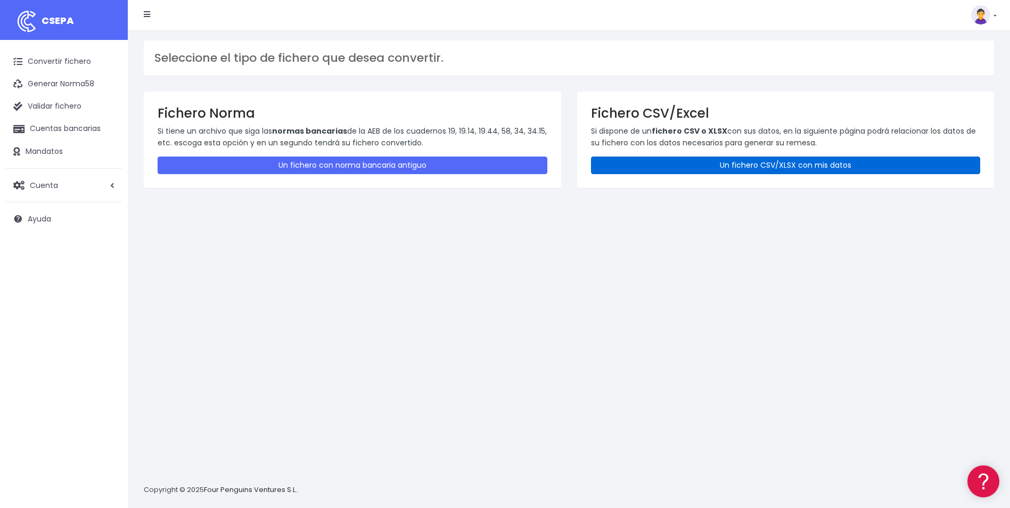
click at [674, 164] on link "Un fichero CSV/XLSX con mis datos" at bounding box center [786, 166] width 390 height 18
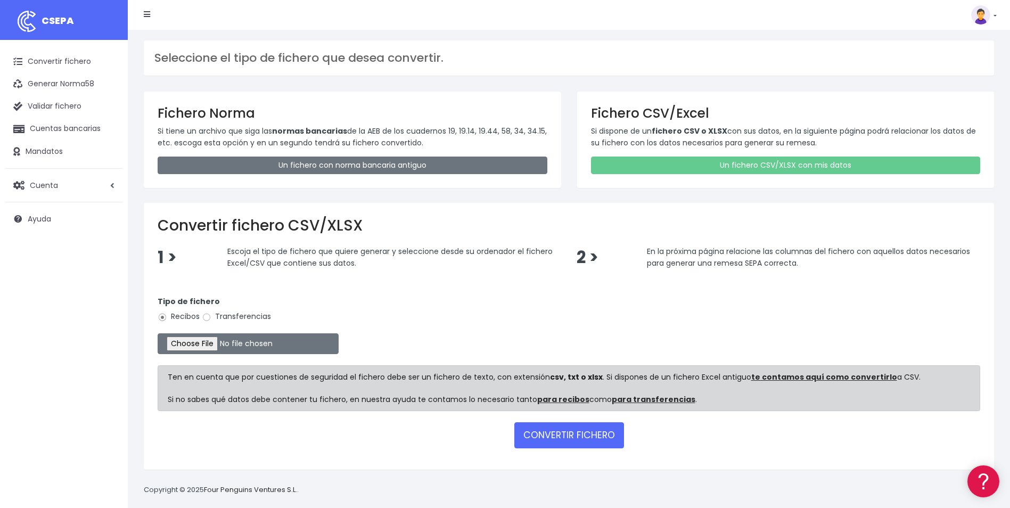
click at [228, 312] on label "Transferencias" at bounding box center [236, 316] width 69 height 11
click at [211, 313] on input "Transferencias" at bounding box center [207, 318] width 10 height 10
radio input "true"
click at [218, 336] on input "file" at bounding box center [248, 343] width 181 height 21
type input "C:\fakepath\Trasferencia Manual SEPA 09.10.2025_0539 PT 1.200 EUR.csv"
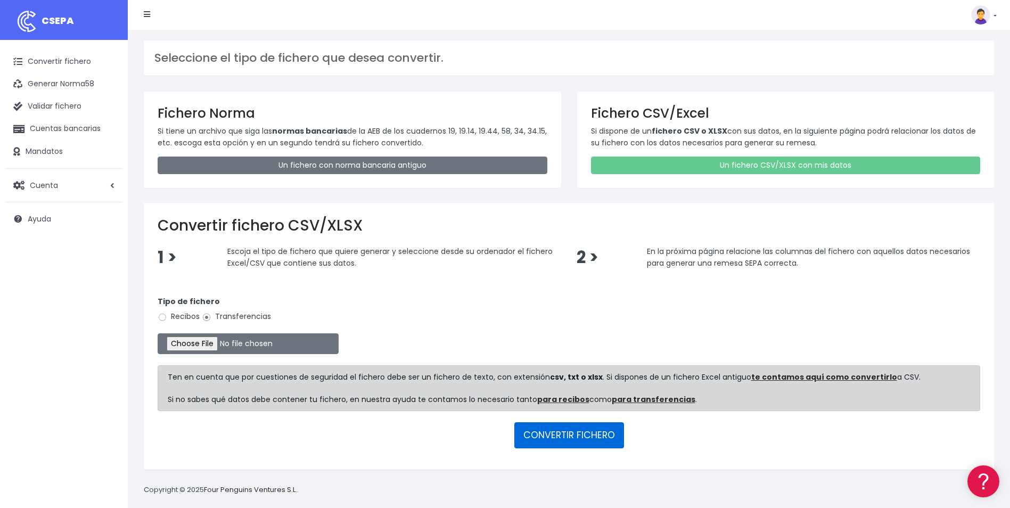
click at [543, 445] on button "CONVERTIR FICHERO" at bounding box center [570, 435] width 110 height 26
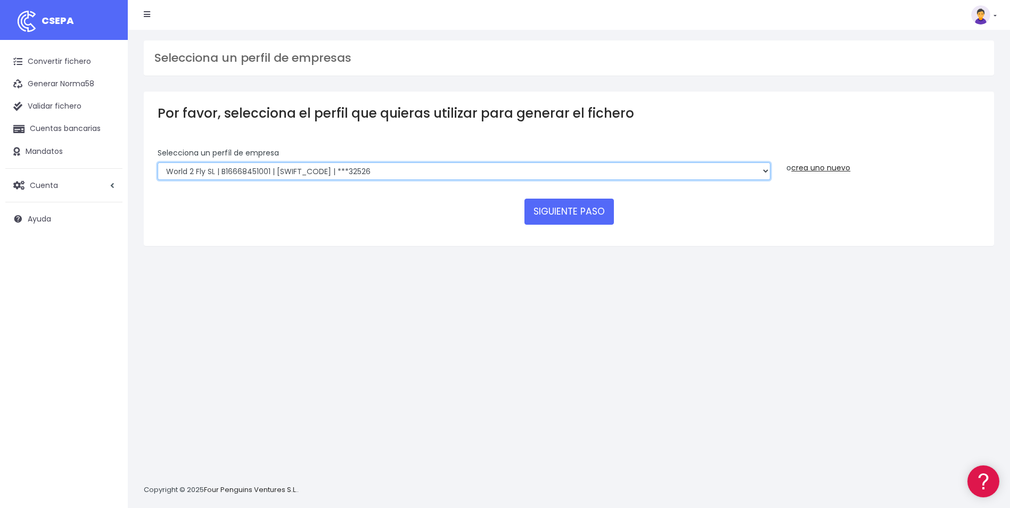
click at [387, 170] on select "World 2 Meet SLU | B62880992001 | [SWIFT_CODE] | ***97721 WORLD2MEET,S.L.U | B6…" at bounding box center [464, 171] width 613 height 18
click at [378, 173] on select "World 2 Meet SLU | B62880992001 | [SWIFT_CODE] | ***97721 WORLD2MEET,S.L.U | B6…" at bounding box center [464, 171] width 613 height 18
select select "1395"
click at [158, 162] on select "World 2 Meet SLU | B62880992001 | BSABESBBXXX | ***97721 WORLD2MEET,S.L.U | B62…" at bounding box center [464, 171] width 613 height 18
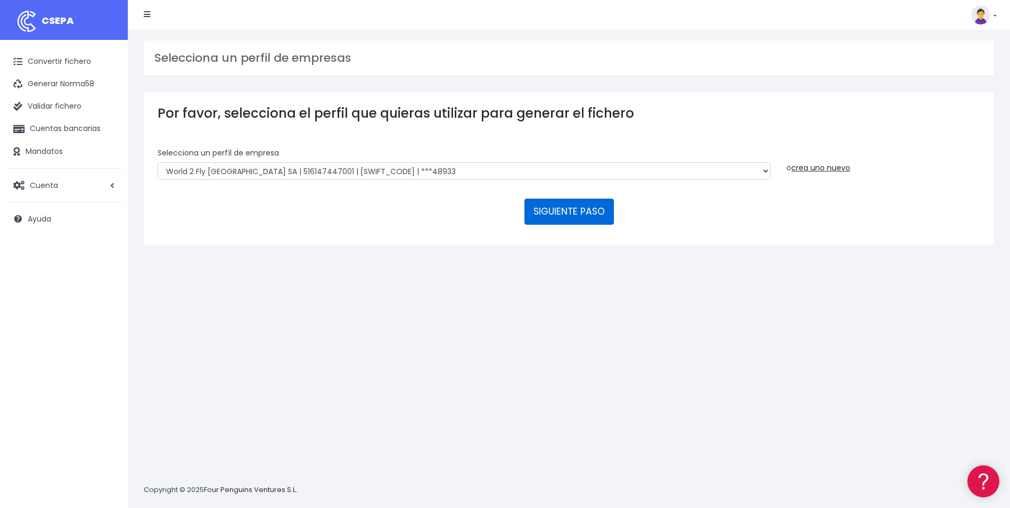
click at [596, 208] on button "SIGUIENTE PASO" at bounding box center [569, 212] width 89 height 26
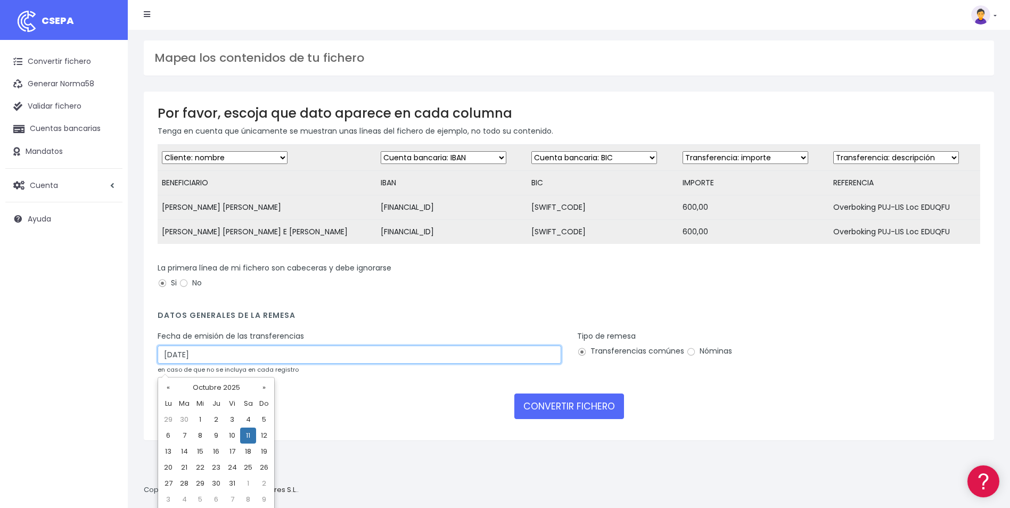
click at [296, 363] on input "11/10/2025" at bounding box center [360, 355] width 404 height 18
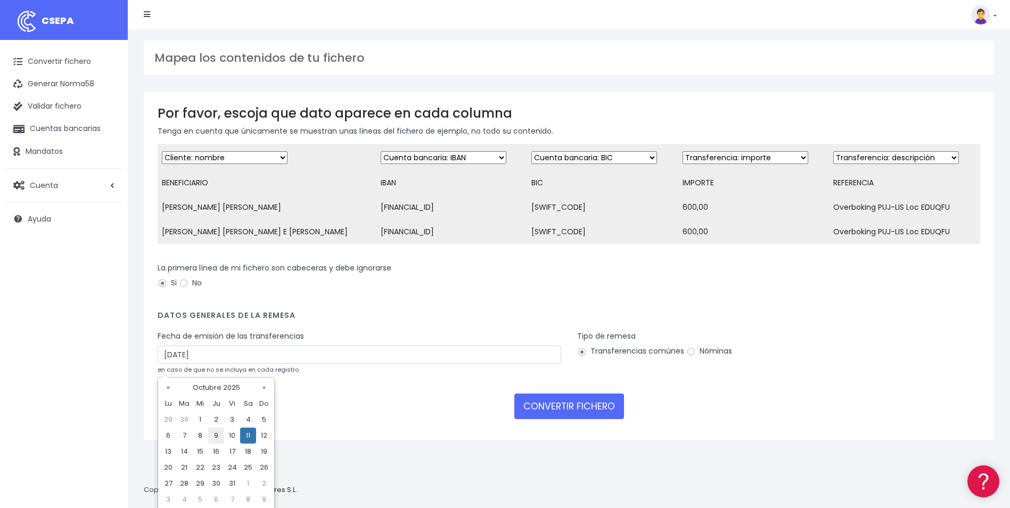
click at [220, 434] on td "9" at bounding box center [216, 436] width 16 height 16
type input "09/10/2025"
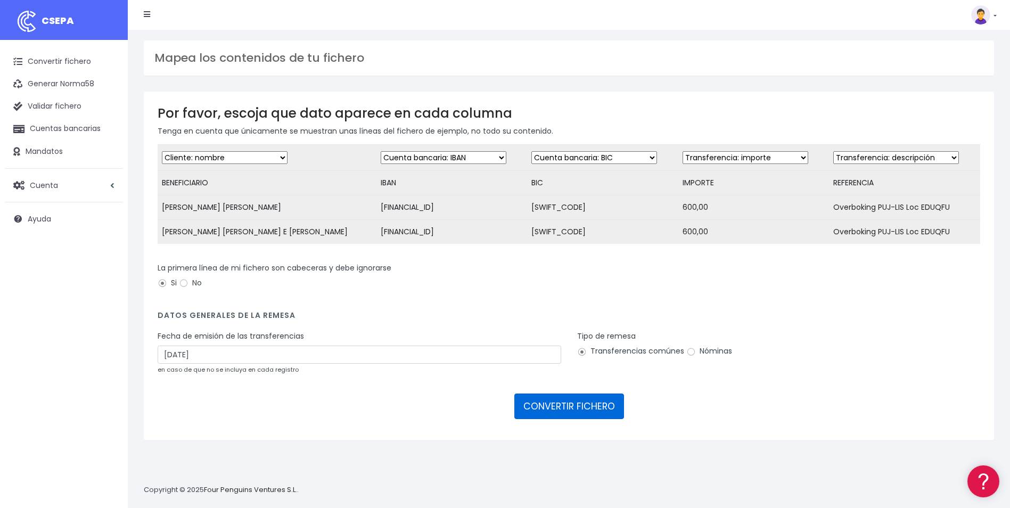
click at [543, 419] on button "CONVERTIR FICHERO" at bounding box center [570, 407] width 110 height 26
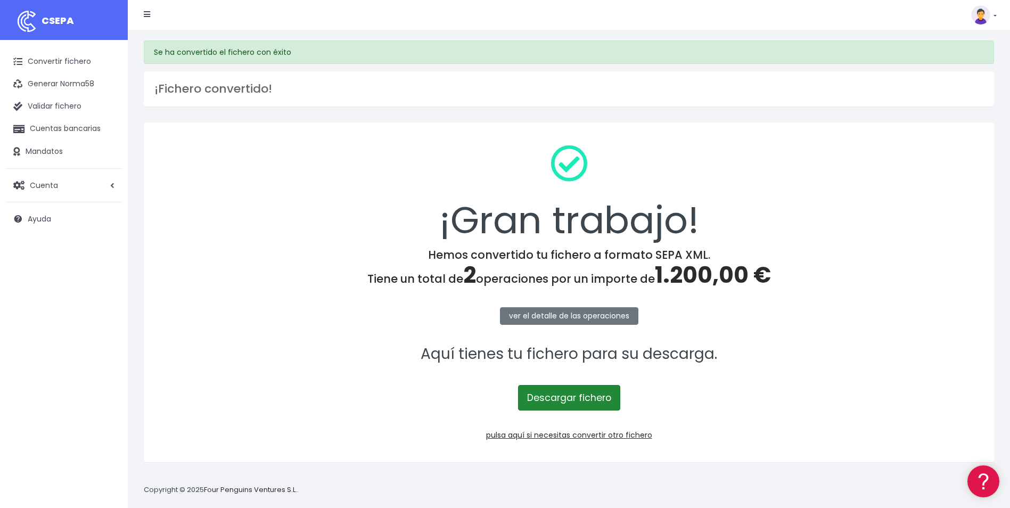
click at [582, 393] on link "Descargar fichero" at bounding box center [569, 398] width 102 height 26
